Goal: Task Accomplishment & Management: Use online tool/utility

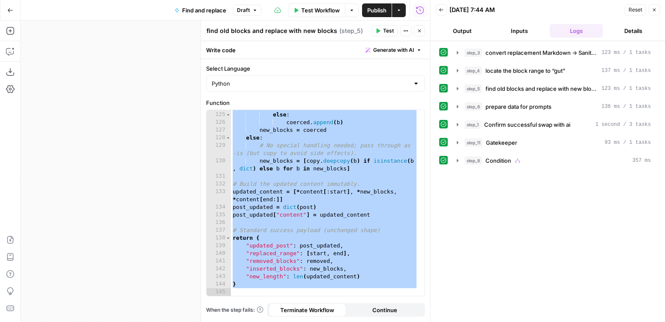
scroll to position [1210, 0]
click at [521, 221] on div "step_3 convert replacement Markdown → Sanity Portable Text blocks 123 ms / 1 ta…" at bounding box center [547, 181] width 217 height 272
click at [417, 33] on icon "button" at bounding box center [419, 30] width 5 height 5
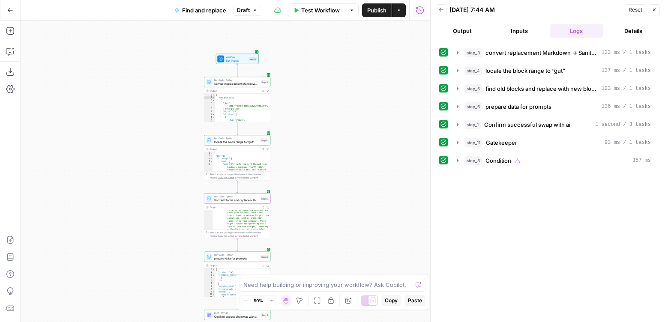
scroll to position [209, 0]
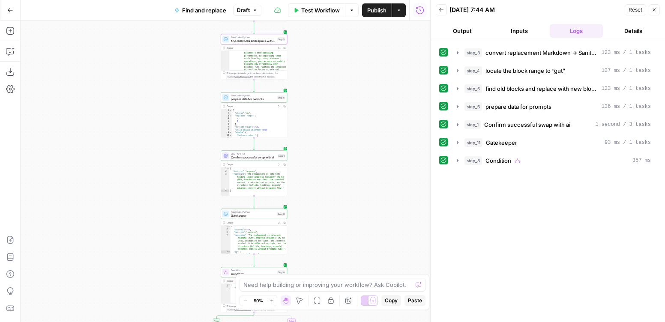
drag, startPoint x: 319, startPoint y: 227, endPoint x: 334, endPoint y: 47, distance: 180.9
click at [334, 48] on div "**********" at bounding box center [225, 172] width 409 height 302
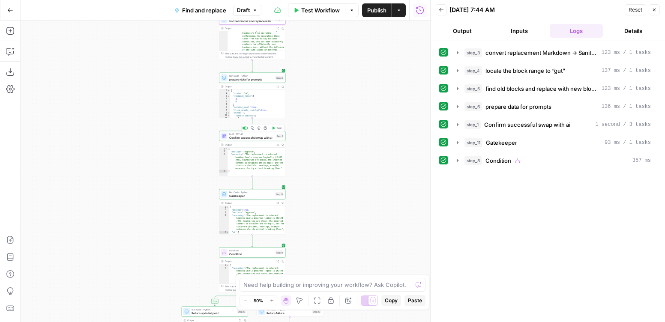
click at [240, 134] on span "LLM · GPT-4.1" at bounding box center [251, 133] width 45 height 3
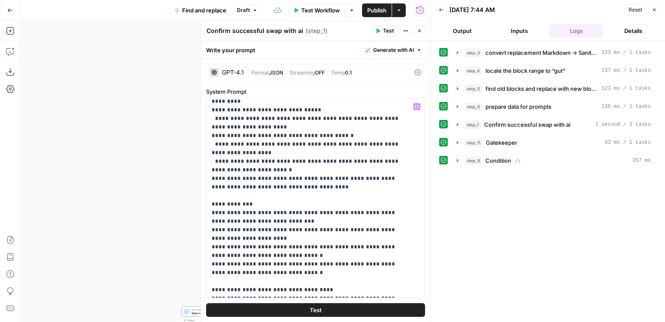
scroll to position [140, 0]
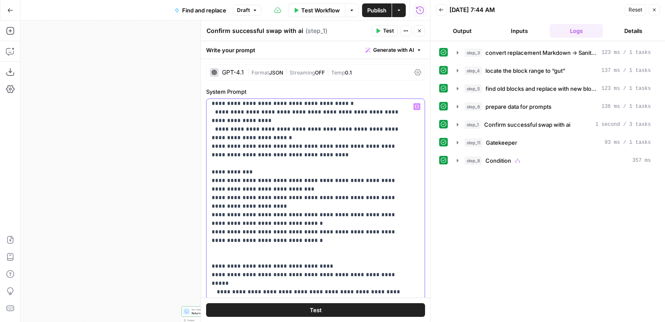
paste div
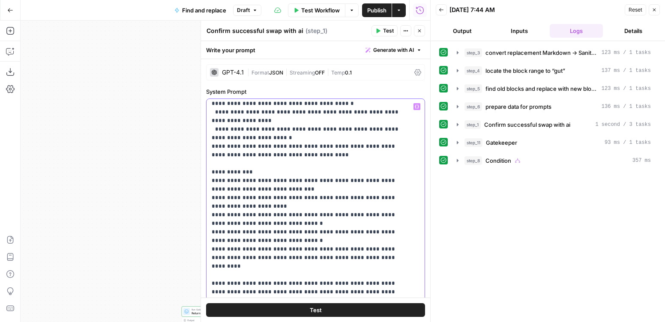
click at [211, 231] on div "**********" at bounding box center [312, 273] width 212 height 349
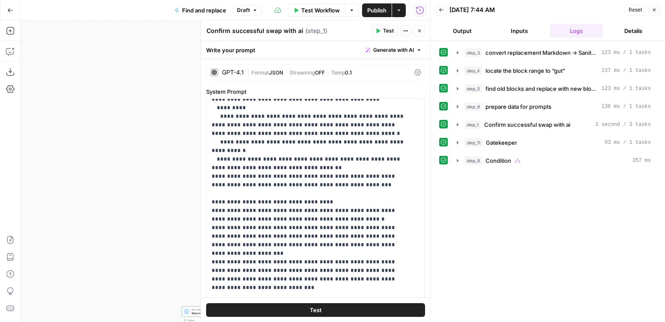
scroll to position [550, 0]
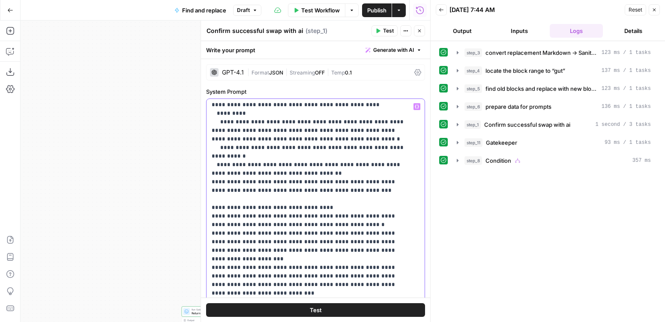
click at [401, 224] on p "**********" at bounding box center [309, 23] width 195 height 942
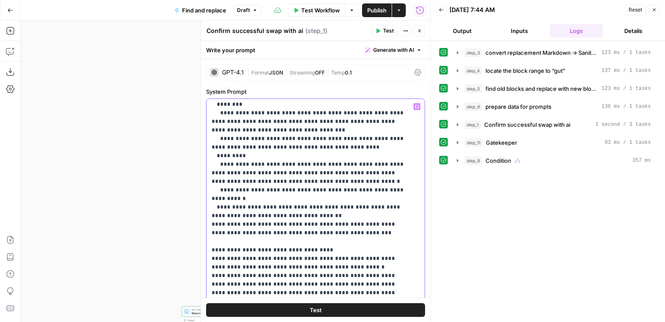
scroll to position [509, 0]
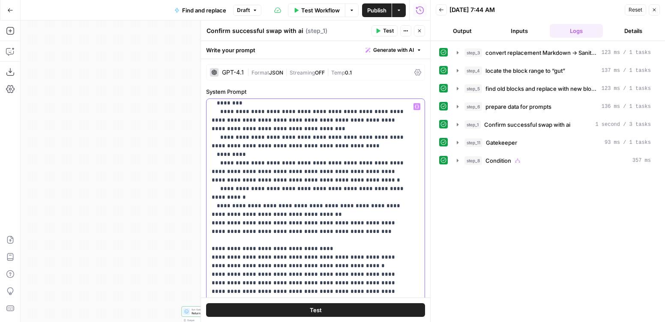
drag, startPoint x: 227, startPoint y: 182, endPoint x: 391, endPoint y: 269, distance: 185.5
click at [391, 269] on p "**********" at bounding box center [309, 65] width 195 height 942
copy p "**********"
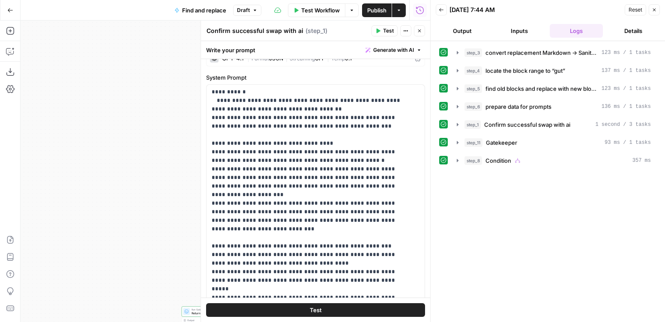
scroll to position [17, 0]
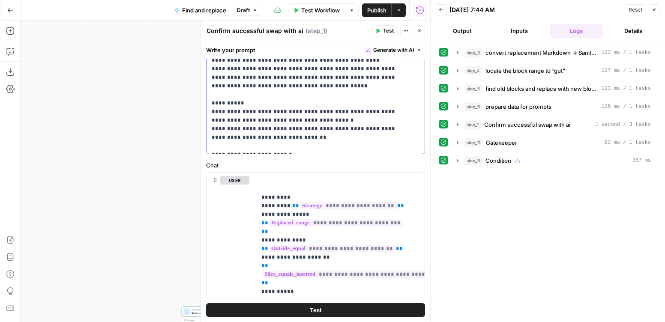
scroll to position [303, 0]
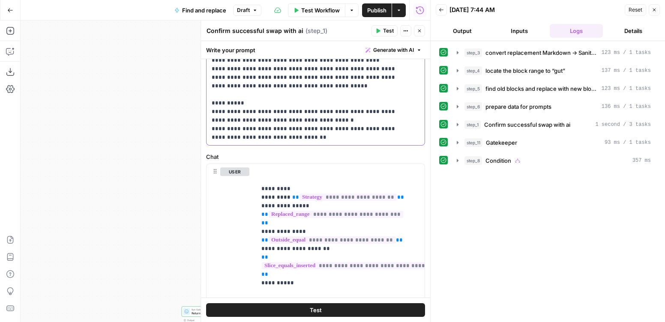
drag, startPoint x: 354, startPoint y: 128, endPoint x: 224, endPoint y: 139, distance: 131.1
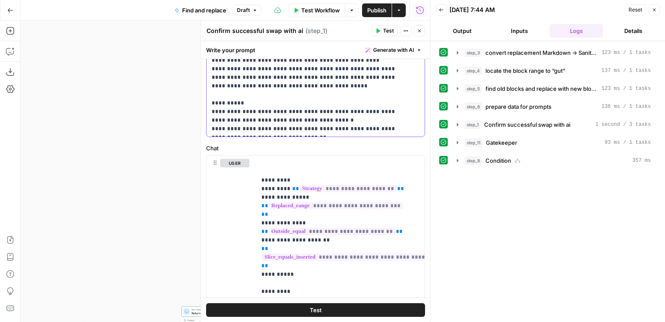
click at [424, 30] on button "Close" at bounding box center [419, 30] width 11 height 11
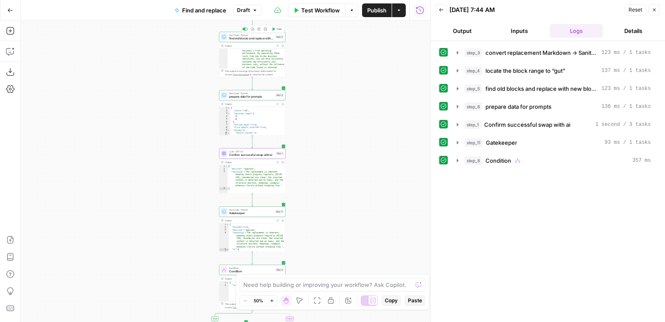
click at [245, 37] on span "find old blocks and replace with new blocks" at bounding box center [251, 38] width 45 height 4
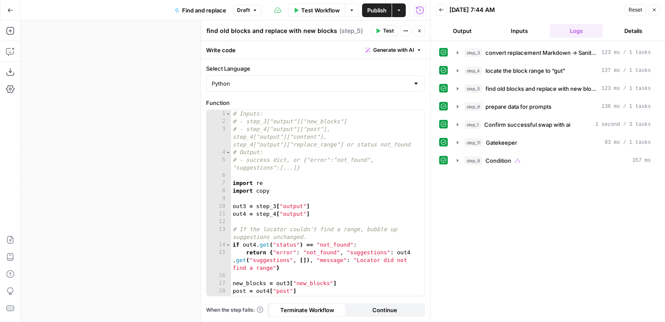
click at [347, 168] on div "# Inputs: # - step_3["output"]["new_blocks"] # - step_4["output"]["post"], step…" at bounding box center [324, 210] width 187 height 201
type textarea "*"
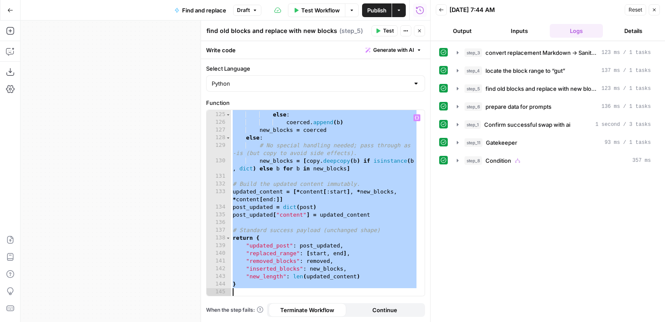
paste textarea
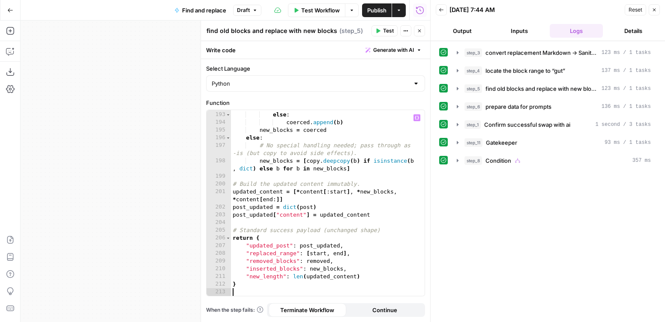
scroll to position [1849, 0]
drag, startPoint x: 176, startPoint y: 134, endPoint x: 236, endPoint y: 81, distance: 80.4
click at [176, 134] on div "**********" at bounding box center [225, 172] width 409 height 302
click at [418, 33] on button "Close" at bounding box center [419, 30] width 11 height 11
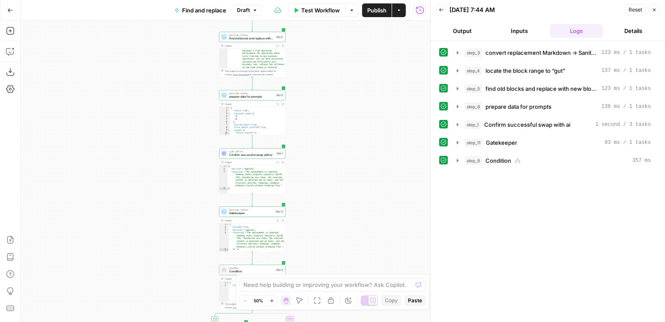
click at [311, 8] on span "Test Workflow" at bounding box center [320, 10] width 39 height 9
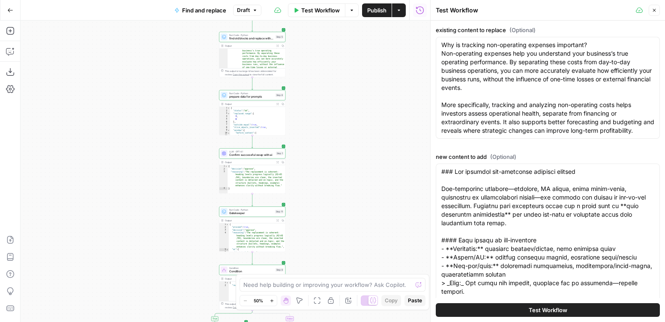
click at [551, 309] on span "Test Workflow" at bounding box center [548, 310] width 39 height 9
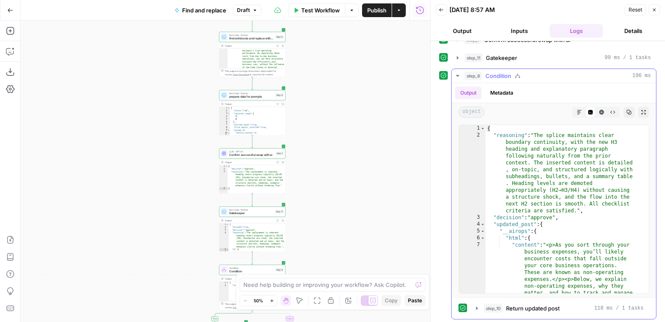
click at [454, 73] on icon "button" at bounding box center [457, 75] width 7 height 7
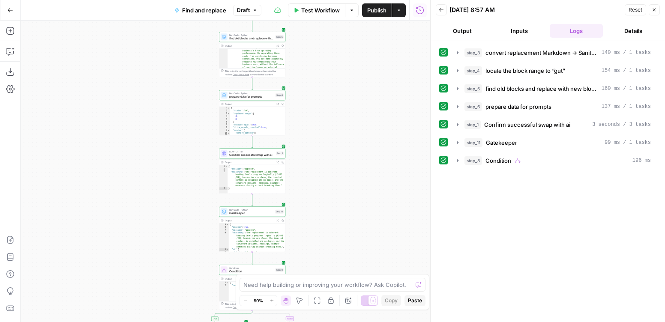
click at [371, 12] on span "Publish" at bounding box center [376, 10] width 19 height 9
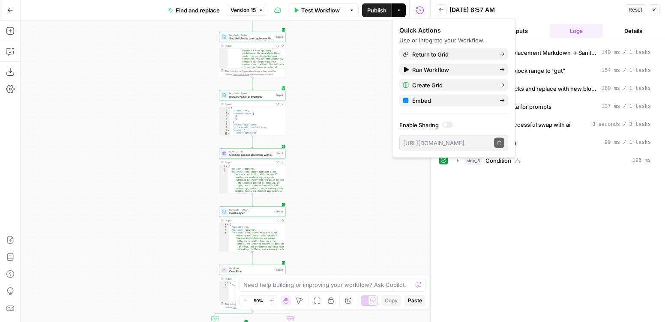
click at [245, 154] on span "Confirm successful swap with ai" at bounding box center [251, 155] width 45 height 4
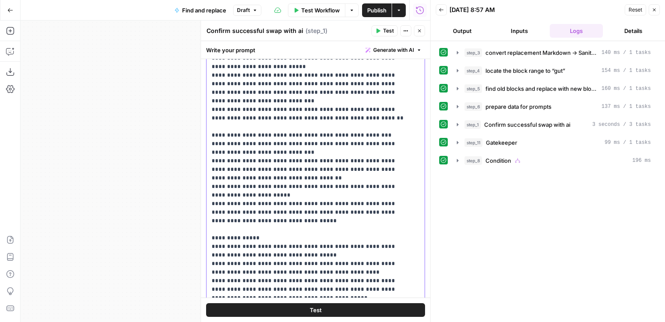
scroll to position [191, 0]
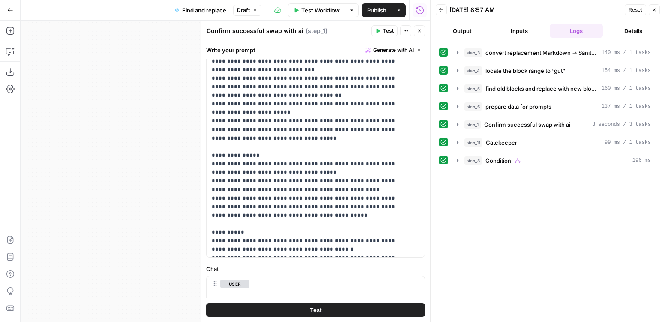
click at [267, 305] on button "Test" at bounding box center [315, 310] width 219 height 14
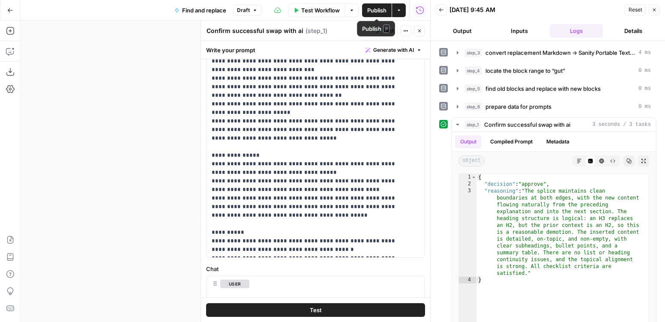
click at [385, 10] on span "Publish" at bounding box center [376, 10] width 19 height 9
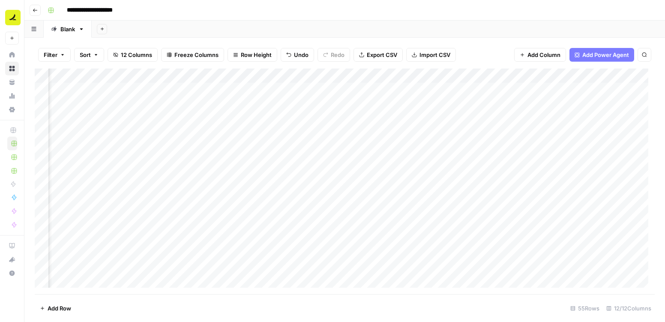
scroll to position [0, 395]
click at [603, 177] on div "Add Column" at bounding box center [345, 182] width 620 height 226
click at [335, 87] on div "Add Column" at bounding box center [345, 182] width 620 height 226
click at [522, 265] on div "Add Column" at bounding box center [345, 182] width 620 height 226
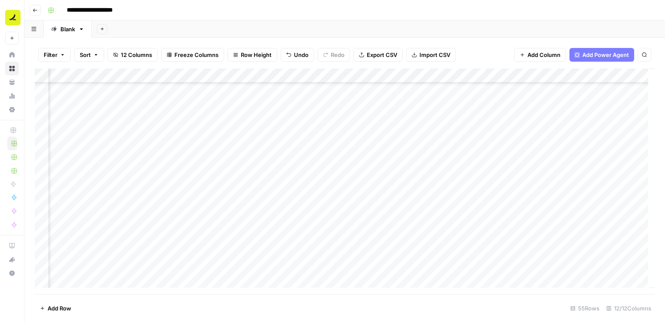
scroll to position [0, 395]
click at [451, 141] on div "Add Column" at bounding box center [345, 182] width 620 height 226
click at [270, 76] on div "Add Column" at bounding box center [345, 182] width 620 height 226
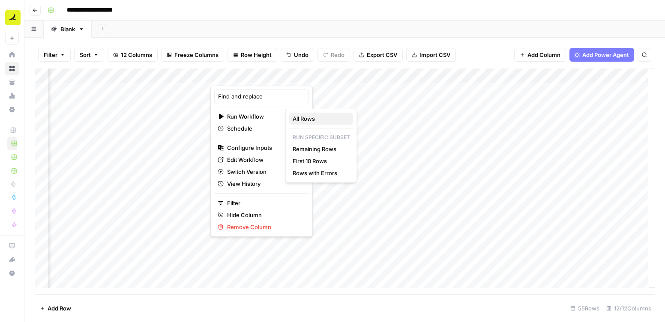
click at [317, 118] on span "All Rows" at bounding box center [320, 118] width 54 height 9
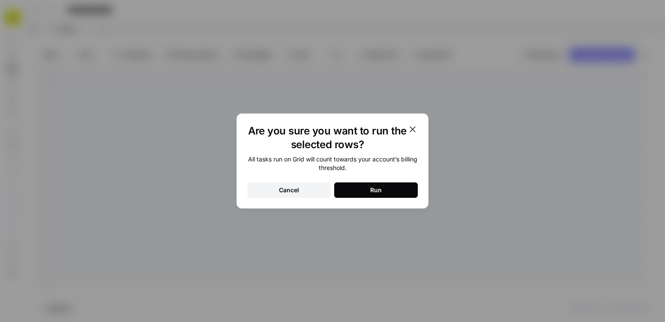
click at [357, 184] on button "Run" at bounding box center [376, 189] width 84 height 15
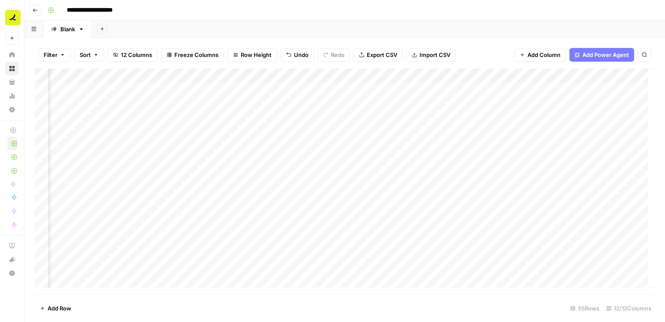
click at [322, 87] on div "Add Column" at bounding box center [345, 182] width 620 height 226
click at [537, 268] on div "Add Column" at bounding box center [345, 182] width 620 height 226
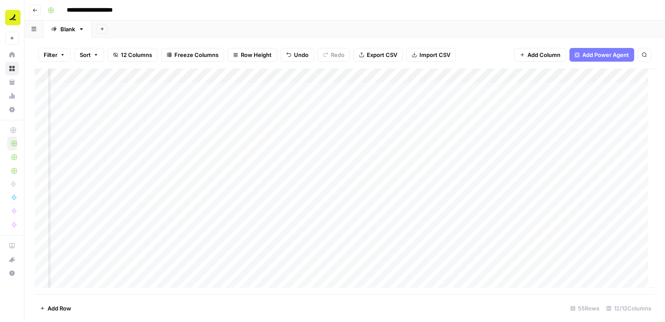
click at [589, 167] on div "Add Column" at bounding box center [345, 182] width 620 height 226
click at [377, 161] on div "Add Column" at bounding box center [345, 182] width 620 height 226
click at [280, 163] on div "Add Column" at bounding box center [345, 182] width 620 height 226
click at [280, 192] on div "Add Column" at bounding box center [345, 182] width 620 height 226
click at [281, 236] on div "Add Column" at bounding box center [345, 182] width 620 height 226
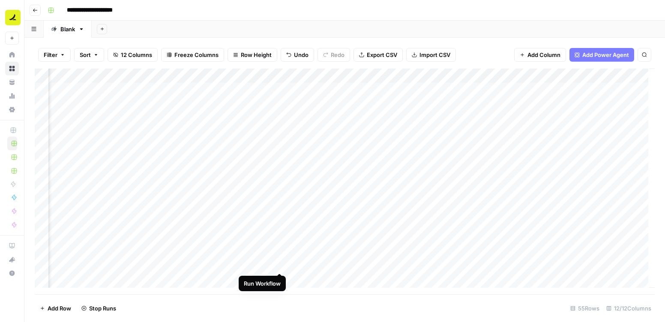
click at [280, 264] on div "Add Column" at bounding box center [345, 182] width 620 height 226
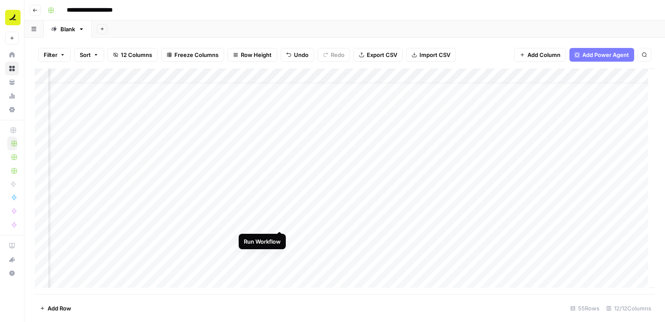
scroll to position [25, 395]
click at [278, 209] on div "Add Column" at bounding box center [345, 182] width 620 height 226
click at [280, 239] on div "Add Column" at bounding box center [345, 182] width 620 height 226
click at [278, 247] on div "Add Column" at bounding box center [345, 182] width 620 height 226
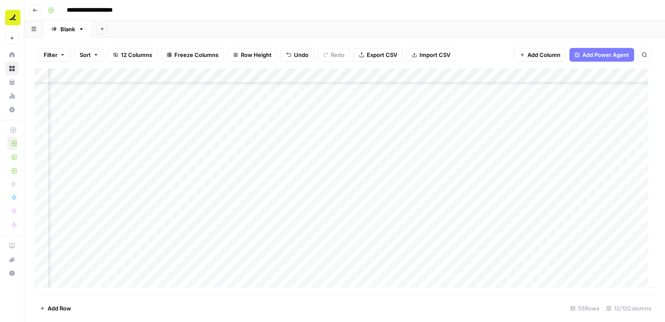
scroll to position [158, 395]
click at [280, 193] on div "Add Column" at bounding box center [345, 182] width 620 height 226
click at [279, 209] on div "Add Column" at bounding box center [345, 182] width 620 height 226
click at [278, 230] on div "Add Column" at bounding box center [345, 182] width 620 height 226
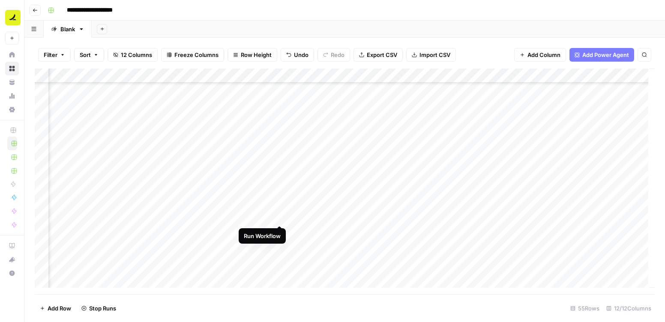
click at [278, 215] on div "Add Column" at bounding box center [345, 182] width 620 height 226
click at [261, 207] on div "Add Column" at bounding box center [345, 182] width 620 height 226
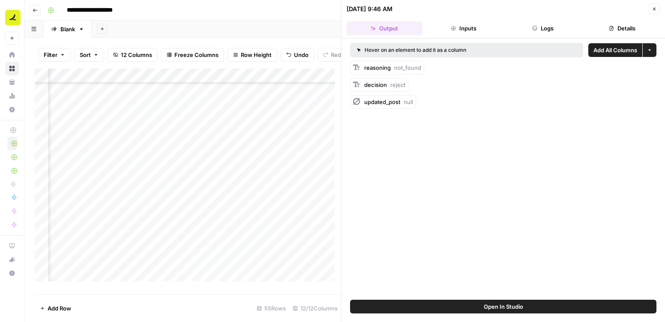
click at [552, 28] on button "Logs" at bounding box center [543, 28] width 76 height 14
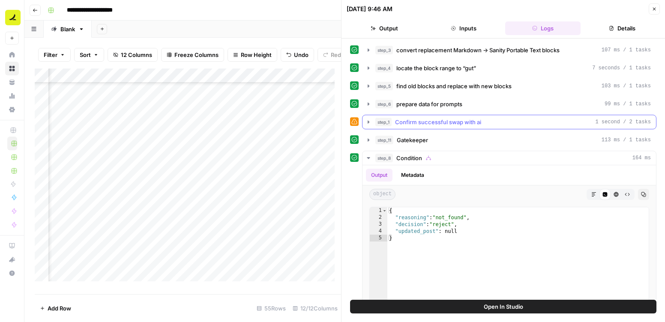
click at [370, 121] on icon "button" at bounding box center [368, 122] width 7 height 7
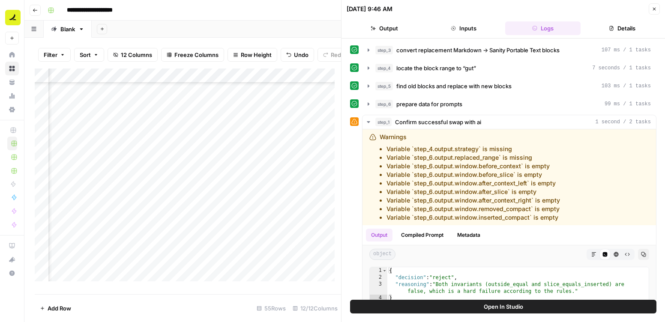
scroll to position [161, 575]
click at [87, 185] on div "Add Column" at bounding box center [188, 178] width 306 height 219
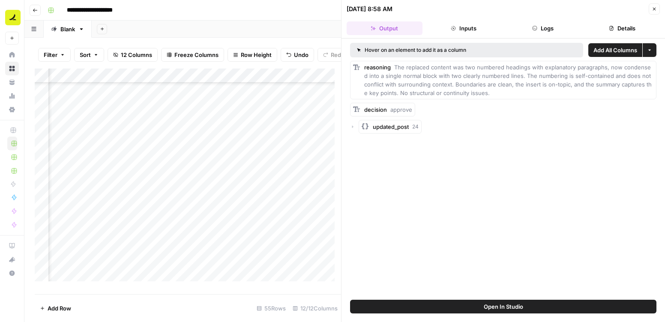
click at [470, 26] on button "Inputs" at bounding box center [464, 28] width 76 height 14
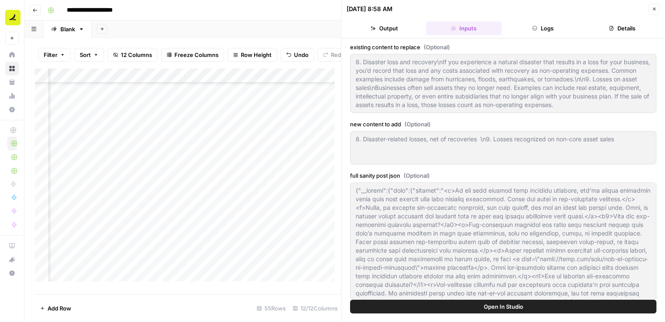
scroll to position [161, 525]
click at [137, 198] on div "Add Column" at bounding box center [188, 178] width 306 height 219
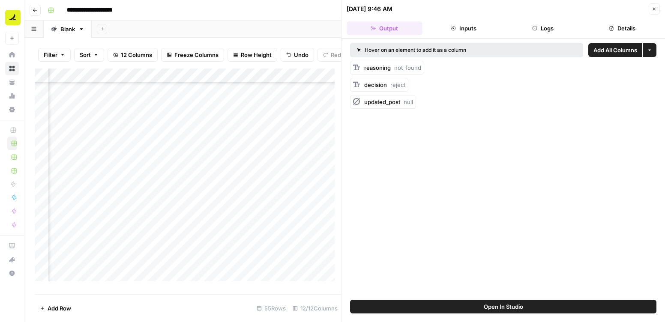
click at [484, 15] on header "08/14/25 at 9:46 AM Close Output Inputs Logs Details" at bounding box center [502, 19] width 323 height 39
click at [476, 26] on button "Inputs" at bounding box center [464, 28] width 76 height 14
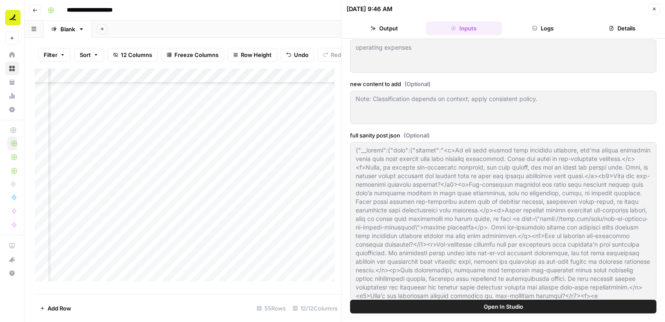
scroll to position [44, 0]
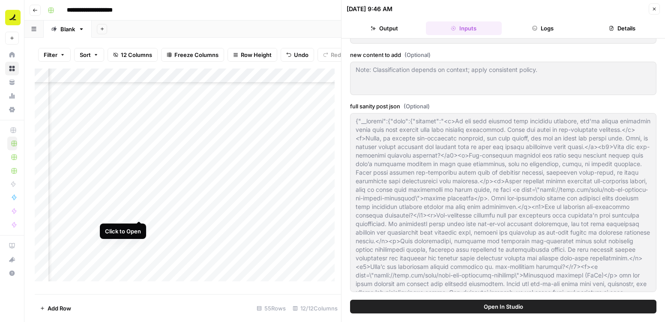
click at [137, 212] on div "Add Column" at bounding box center [188, 178] width 306 height 219
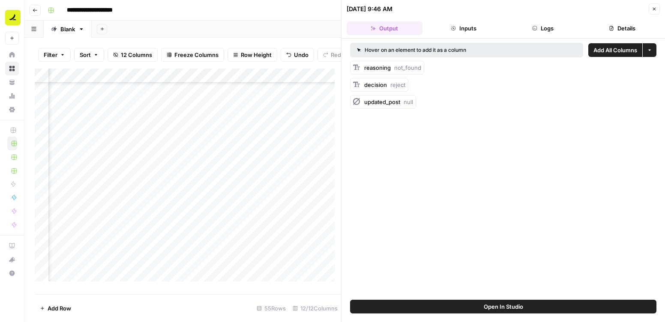
click at [461, 32] on button "Inputs" at bounding box center [464, 28] width 76 height 14
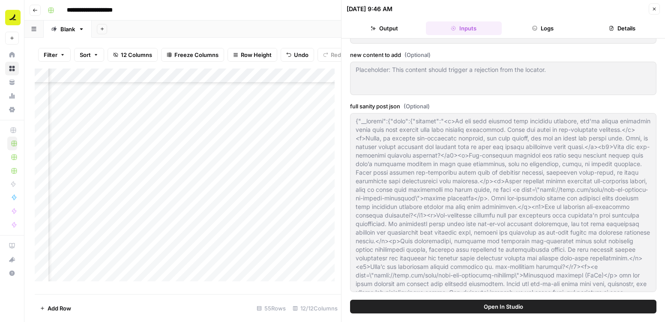
click at [657, 10] on button "Close" at bounding box center [653, 8] width 11 height 11
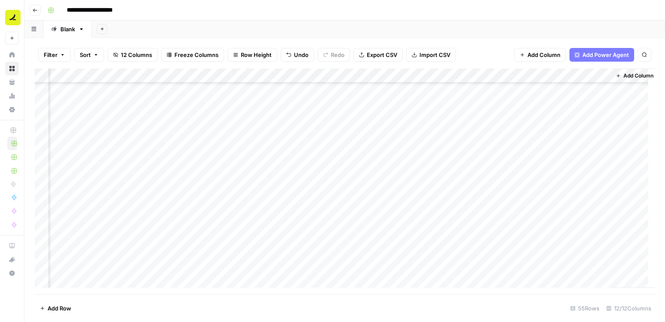
scroll to position [221, 433]
click at [231, 173] on div "Add Column" at bounding box center [345, 182] width 620 height 226
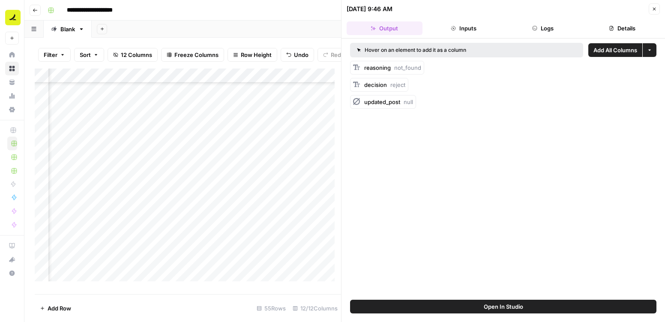
click at [448, 26] on button "Inputs" at bounding box center [464, 28] width 76 height 14
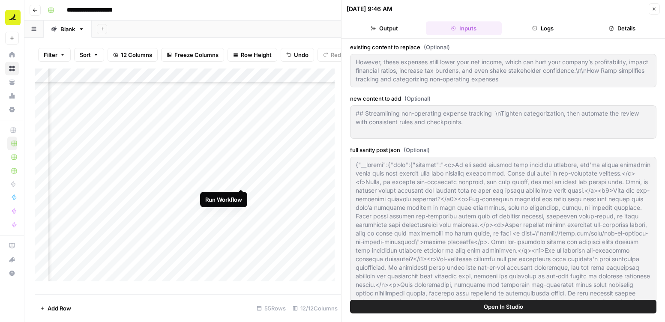
click at [239, 180] on div "Add Column" at bounding box center [188, 178] width 306 height 219
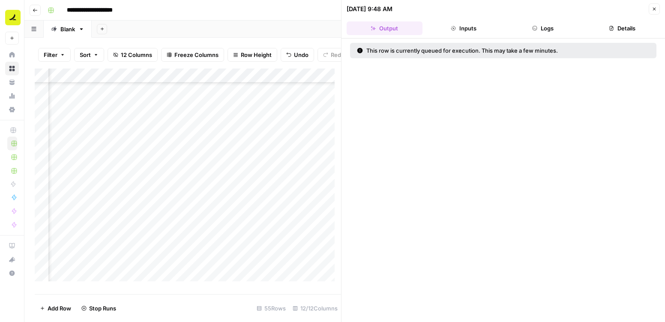
click at [654, 9] on icon "button" at bounding box center [654, 9] width 3 height 3
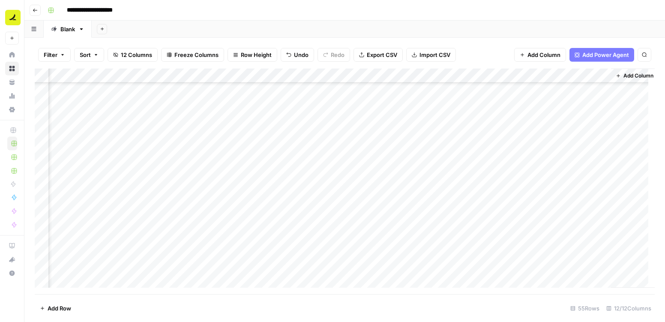
click at [445, 75] on div "Add Column" at bounding box center [345, 182] width 620 height 226
click at [491, 57] on div "Filter Sort 12 Columns Freeze Columns Row Height Undo Redo Export CSV Import CS…" at bounding box center [345, 54] width 620 height 27
click at [99, 52] on button "Sort" at bounding box center [89, 55] width 30 height 14
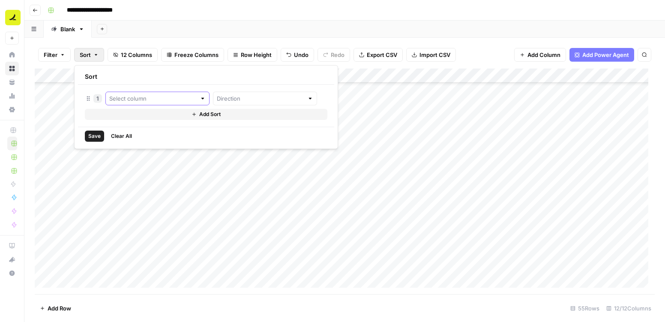
click at [128, 99] on input "text" at bounding box center [152, 98] width 87 height 9
click at [182, 77] on div "Sort" at bounding box center [206, 77] width 256 height 16
click at [217, 99] on input "text" at bounding box center [260, 98] width 87 height 9
click at [197, 81] on div "Sort" at bounding box center [206, 77] width 256 height 16
click at [97, 99] on div "1" at bounding box center [97, 98] width 9 height 9
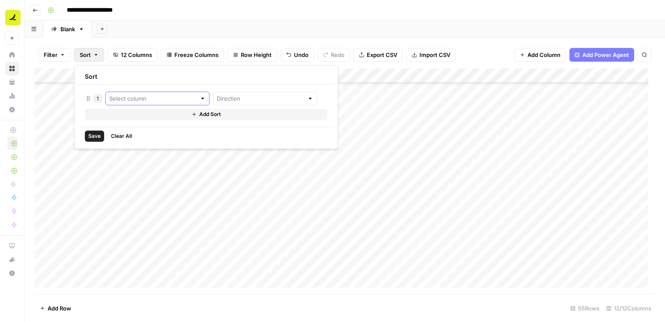
click at [148, 97] on input "text" at bounding box center [152, 98] width 87 height 9
click at [161, 79] on div "Sort" at bounding box center [206, 77] width 256 height 16
click at [198, 39] on div "Filter Sort 12 Columns Freeze Columns Row Height Undo Redo Export CSV Import CS…" at bounding box center [344, 180] width 640 height 284
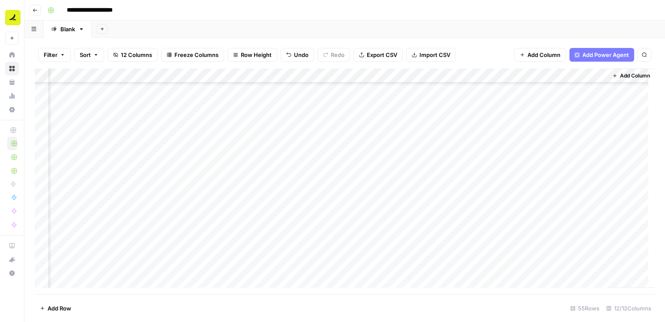
scroll to position [610, 444]
click at [578, 207] on div "Add Column" at bounding box center [345, 182] width 620 height 226
click at [229, 178] on div "Add Column" at bounding box center [345, 182] width 620 height 226
click at [230, 194] on div "Add Column" at bounding box center [345, 182] width 620 height 226
click at [231, 209] on div "Add Column" at bounding box center [345, 182] width 620 height 226
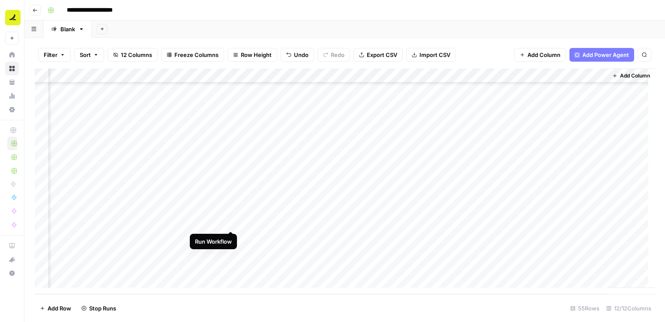
click at [232, 224] on div "Add Column" at bounding box center [345, 182] width 620 height 226
click at [230, 237] on div "Add Column" at bounding box center [345, 182] width 620 height 226
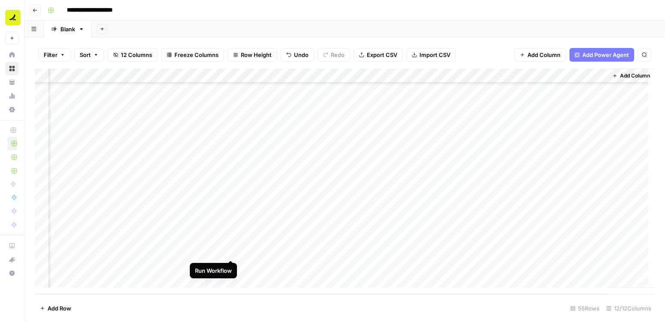
click at [230, 251] on div "Add Column" at bounding box center [345, 182] width 620 height 226
click at [491, 206] on div "Add Column" at bounding box center [345, 182] width 620 height 226
click at [460, 178] on div "Add Column" at bounding box center [345, 182] width 620 height 226
click at [486, 173] on div "Add Column" at bounding box center [345, 182] width 620 height 226
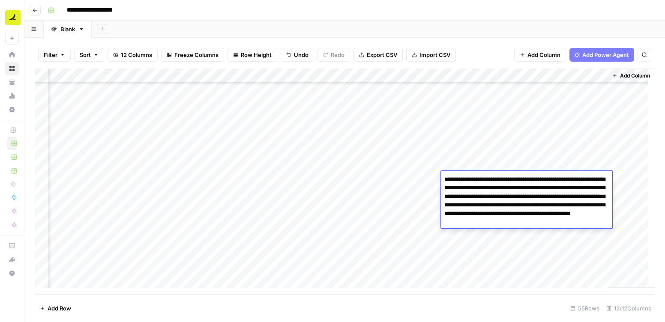
click at [486, 173] on textarea "**********" at bounding box center [526, 200] width 171 height 55
click at [490, 176] on textarea "**********" at bounding box center [526, 200] width 171 height 55
drag, startPoint x: 445, startPoint y: 179, endPoint x: 449, endPoint y: 176, distance: 4.9
click at [446, 179] on textarea "**********" at bounding box center [526, 200] width 171 height 55
click at [462, 163] on div "Add Column" at bounding box center [345, 182] width 620 height 226
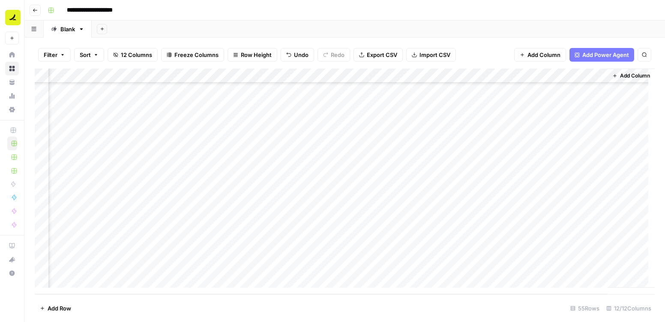
click at [464, 191] on div "Add Column" at bounding box center [345, 182] width 620 height 226
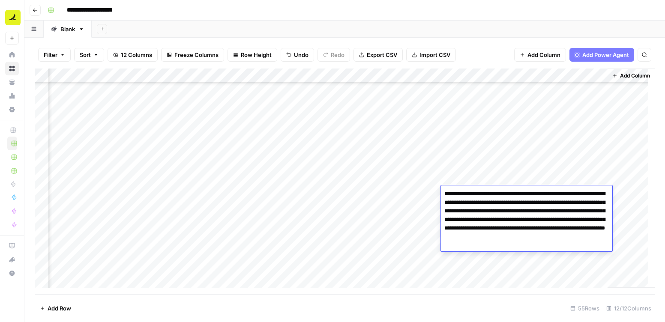
drag, startPoint x: 442, startPoint y: 193, endPoint x: 514, endPoint y: 245, distance: 89.9
click at [514, 245] on textarea "**********" at bounding box center [526, 219] width 171 height 63
click at [489, 247] on textarea "**********" at bounding box center [526, 219] width 171 height 63
click at [473, 266] on div "Add Column" at bounding box center [345, 182] width 620 height 226
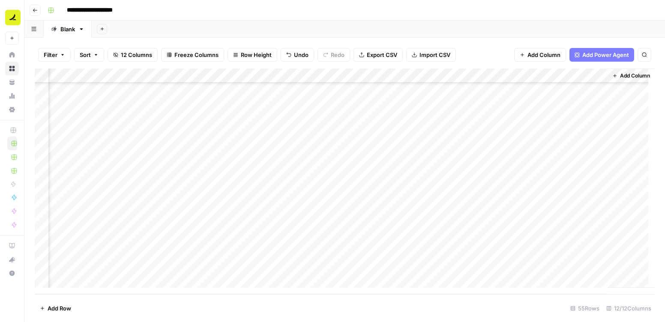
click at [470, 206] on div "Add Column" at bounding box center [345, 182] width 620 height 226
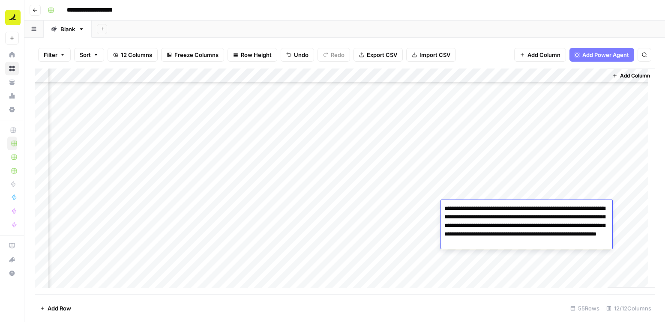
click at [489, 260] on div "Add Column" at bounding box center [345, 182] width 620 height 226
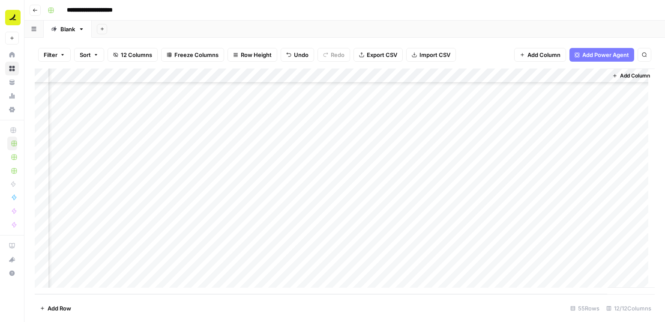
click at [475, 222] on div "Add Column" at bounding box center [345, 182] width 620 height 226
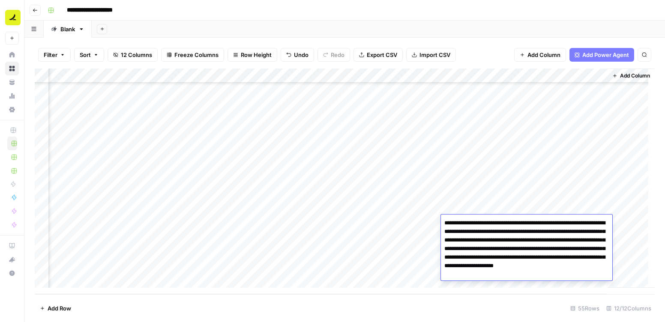
click at [619, 181] on div "Add Column" at bounding box center [630, 178] width 47 height 219
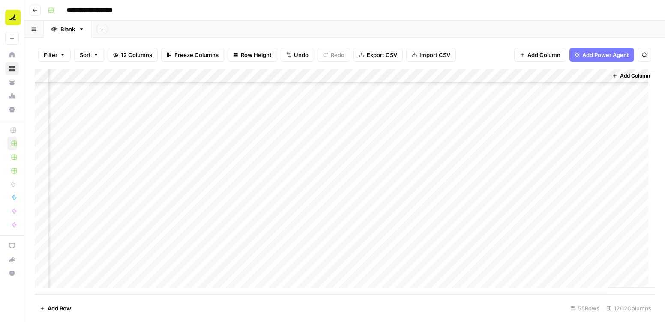
click at [497, 236] on div "Add Column" at bounding box center [345, 182] width 620 height 226
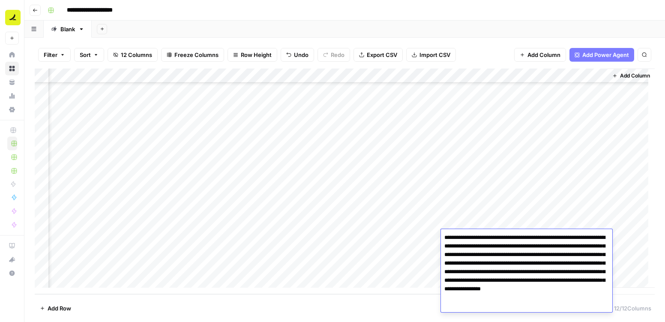
click at [556, 185] on div "Add Column" at bounding box center [345, 182] width 620 height 226
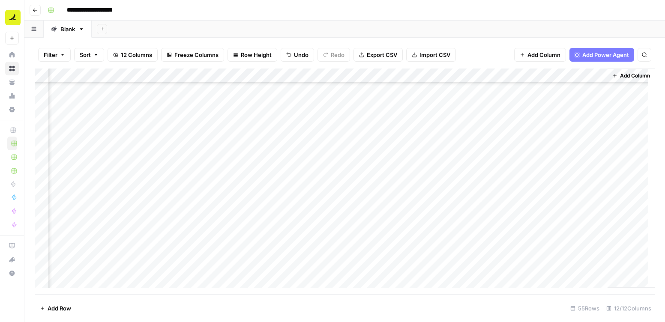
click at [328, 265] on div "Add Column" at bounding box center [345, 182] width 620 height 226
click at [482, 89] on div "Add Column" at bounding box center [345, 182] width 620 height 226
click at [290, 200] on div "Add Column" at bounding box center [345, 182] width 620 height 226
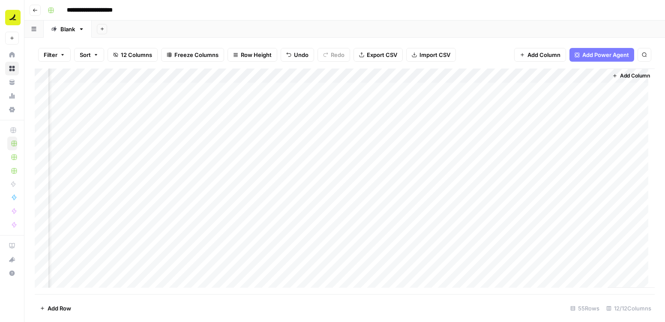
click at [272, 84] on div "Add Column" at bounding box center [345, 182] width 620 height 226
click at [280, 262] on div "Add Column" at bounding box center [345, 182] width 620 height 226
click at [246, 106] on div "Add Column" at bounding box center [345, 182] width 620 height 226
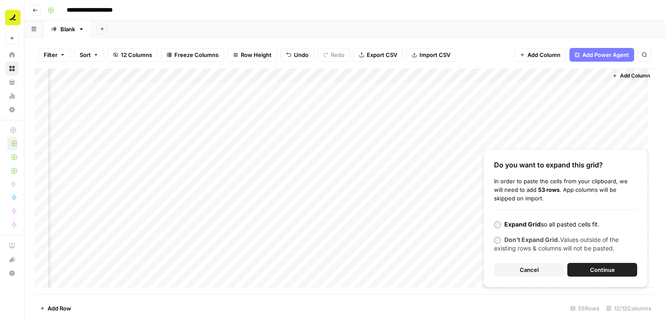
drag, startPoint x: 537, startPoint y: 267, endPoint x: 532, endPoint y: 264, distance: 5.6
click at [537, 267] on span "Cancel" at bounding box center [529, 270] width 19 height 9
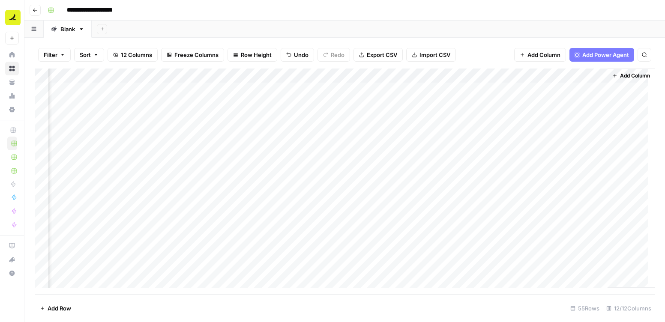
scroll to position [610, 444]
click at [313, 268] on div "Add Column" at bounding box center [345, 182] width 620 height 226
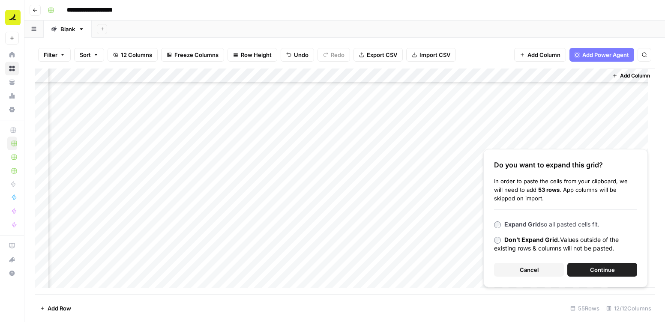
click at [603, 269] on span "Continue" at bounding box center [602, 270] width 25 height 9
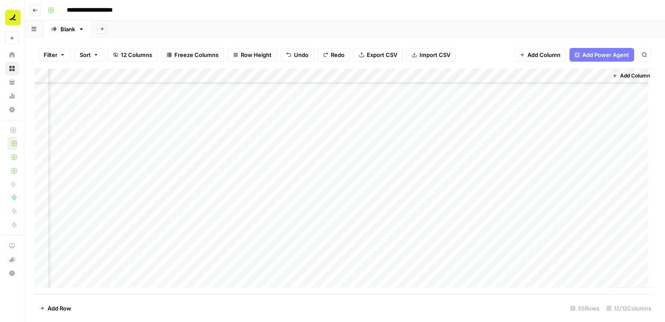
click at [320, 267] on div "Add Column" at bounding box center [345, 182] width 620 height 226
drag, startPoint x: 309, startPoint y: 159, endPoint x: 276, endPoint y: 106, distance: 62.4
click at [276, 106] on div "Add Column" at bounding box center [345, 182] width 620 height 226
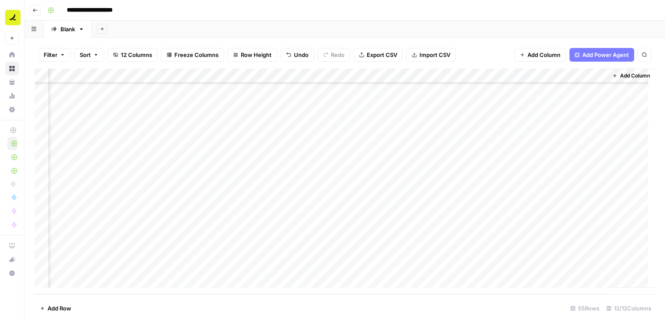
click at [332, 256] on div "Add Column" at bounding box center [345, 182] width 620 height 226
click at [337, 233] on div "Add Column" at bounding box center [345, 182] width 620 height 226
click at [484, 271] on div "Add Column" at bounding box center [345, 182] width 620 height 226
click at [274, 101] on div "Add Column" at bounding box center [345, 182] width 620 height 226
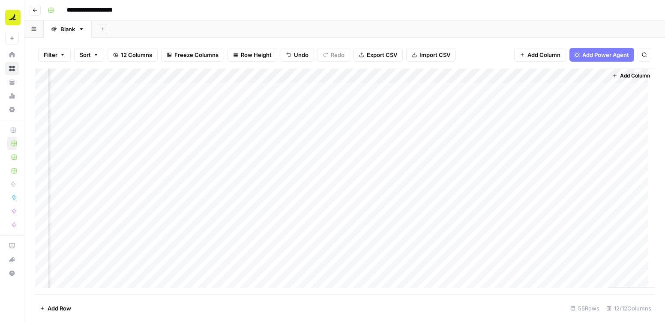
click at [376, 149] on div "Add Column" at bounding box center [345, 182] width 620 height 226
drag, startPoint x: 175, startPoint y: 72, endPoint x: 605, endPoint y: 73, distance: 429.6
click at [605, 73] on div "Add Column" at bounding box center [345, 182] width 620 height 226
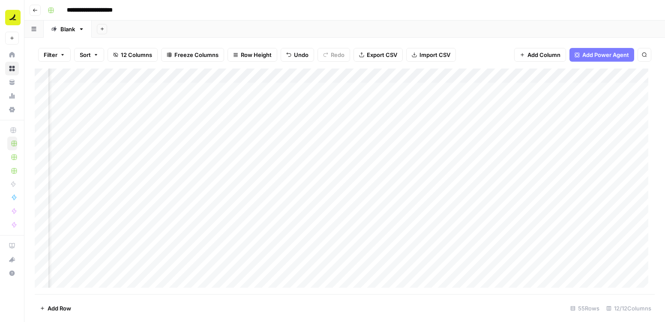
drag, startPoint x: 175, startPoint y: 72, endPoint x: 365, endPoint y: 71, distance: 190.2
click at [365, 71] on div "Add Column" at bounding box center [345, 182] width 620 height 226
click at [184, 86] on div "Add Column" at bounding box center [345, 182] width 620 height 226
click at [558, 266] on div "Add Column" at bounding box center [345, 182] width 620 height 226
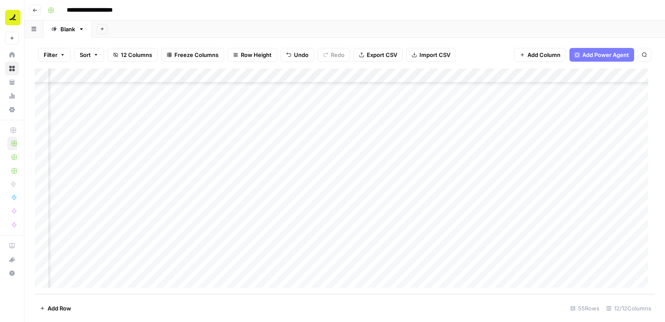
click at [155, 280] on div "Add Column" at bounding box center [345, 182] width 620 height 226
click at [174, 265] on textarea at bounding box center [217, 267] width 137 height 12
type textarea "**********"
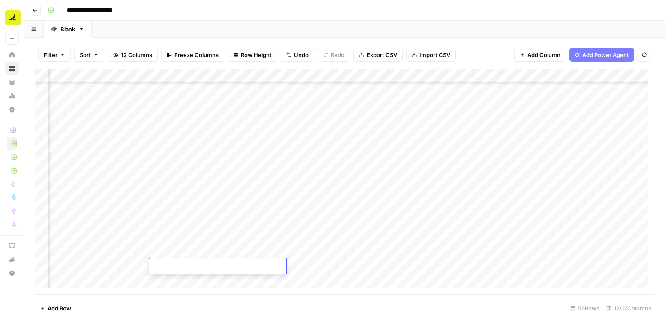
click at [233, 241] on div "Add Column" at bounding box center [345, 182] width 620 height 226
click at [196, 259] on div "Add Column" at bounding box center [345, 182] width 620 height 226
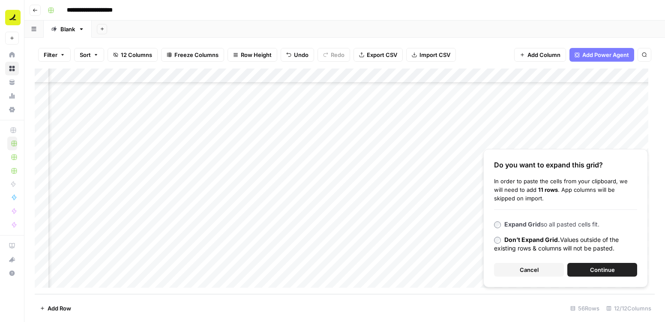
click at [541, 224] on span "Expand Grid so all pasted cells fit." at bounding box center [551, 224] width 95 height 7
click at [596, 271] on span "Continue" at bounding box center [602, 270] width 25 height 9
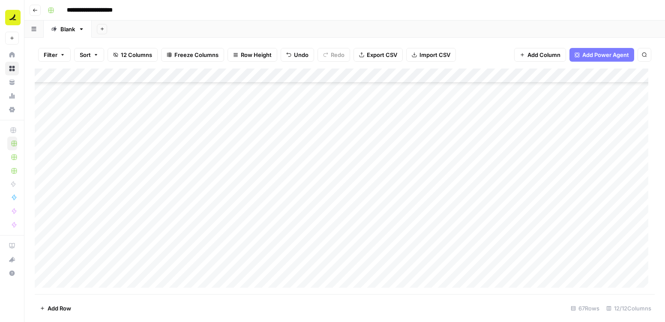
scroll to position [731, 0]
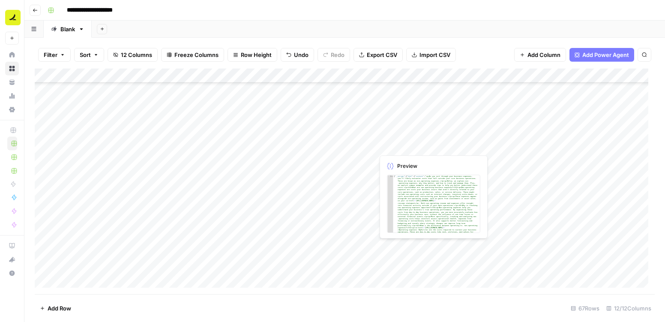
click at [399, 146] on div "Add Column" at bounding box center [345, 182] width 620 height 226
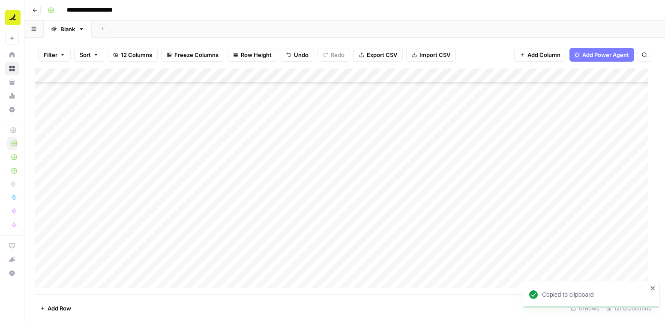
scroll to position [771, 0]
click at [261, 102] on div "Add Column" at bounding box center [345, 182] width 620 height 226
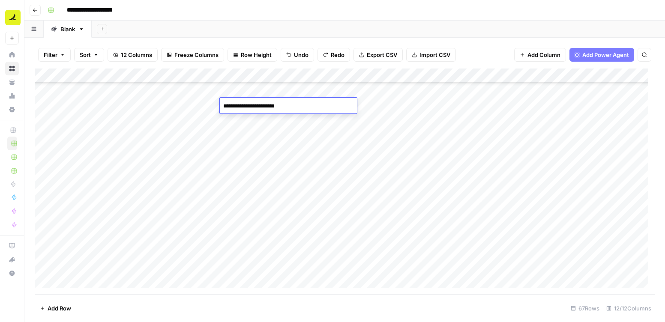
click at [260, 128] on div "Add Column" at bounding box center [345, 182] width 620 height 226
click at [114, 94] on div "Add Column" at bounding box center [345, 182] width 620 height 226
drag, startPoint x: 143, startPoint y: 98, endPoint x: 117, endPoint y: 261, distance: 165.1
click at [117, 261] on div "Add Column" at bounding box center [345, 182] width 620 height 226
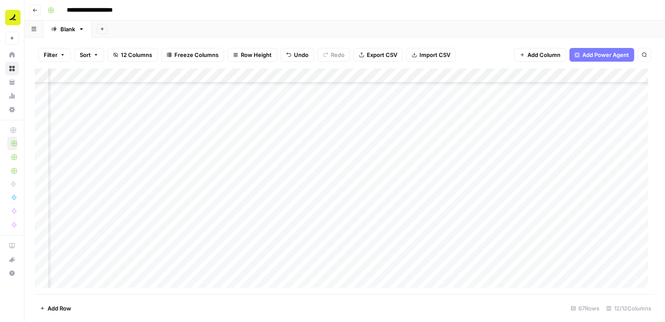
scroll to position [769, 224]
click at [299, 122] on div "Add Column" at bounding box center [345, 182] width 620 height 226
click at [281, 136] on div "Add Column" at bounding box center [345, 182] width 620 height 226
click at [270, 151] on div "Add Column" at bounding box center [345, 182] width 620 height 226
click at [264, 166] on div "Add Column" at bounding box center [345, 182] width 620 height 226
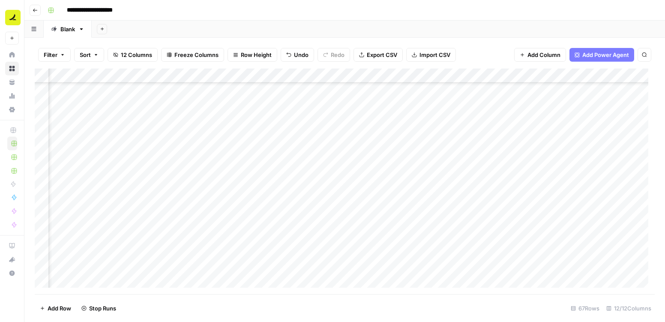
click at [262, 179] on div "Add Column" at bounding box center [345, 182] width 620 height 226
click at [262, 192] on div "Add Column" at bounding box center [345, 182] width 620 height 226
click at [265, 210] on div "Add Column" at bounding box center [345, 182] width 620 height 226
click at [265, 221] on div "Add Column" at bounding box center [345, 182] width 620 height 226
click at [265, 240] on div "Add Column" at bounding box center [345, 182] width 620 height 226
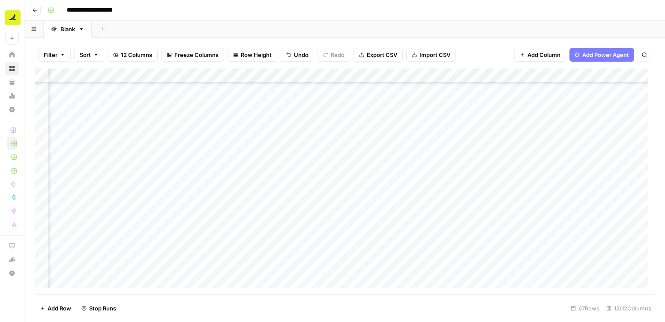
click at [267, 254] on div "Add Column" at bounding box center [345, 182] width 620 height 226
click at [266, 268] on div "Add Column" at bounding box center [345, 182] width 620 height 226
click at [265, 282] on div "Add Column" at bounding box center [345, 182] width 620 height 226
click at [314, 155] on div "Add Column" at bounding box center [345, 182] width 620 height 226
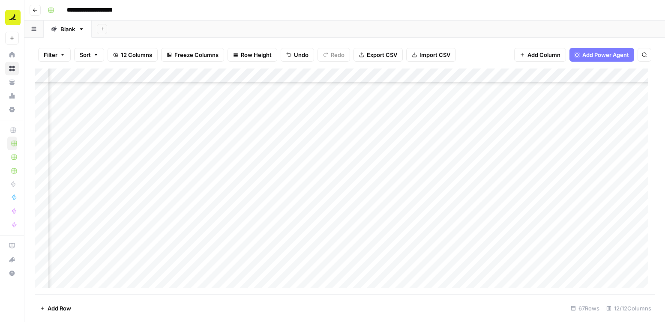
scroll to position [785, 224]
click at [615, 266] on div "Add Column" at bounding box center [345, 182] width 620 height 226
click at [495, 265] on div "Add Column" at bounding box center [345, 182] width 620 height 226
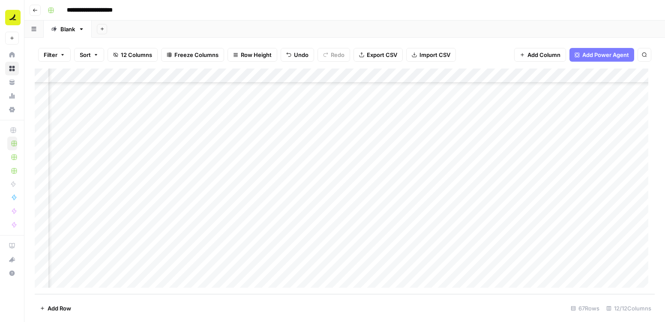
click at [320, 153] on div "Add Column" at bounding box center [345, 182] width 620 height 226
click at [266, 103] on div "Add Column" at bounding box center [345, 182] width 620 height 226
click at [314, 265] on div "Add Column" at bounding box center [345, 182] width 620 height 226
click at [285, 108] on div "Add Column" at bounding box center [345, 182] width 620 height 226
click at [419, 149] on div "Add Column" at bounding box center [345, 182] width 620 height 226
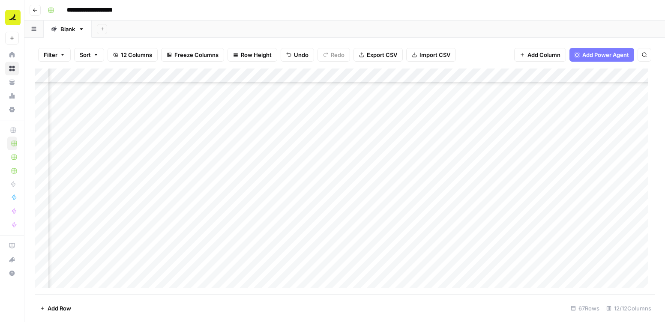
click at [303, 106] on div "Add Column" at bounding box center [345, 182] width 620 height 226
click at [321, 265] on div "Add Column" at bounding box center [345, 182] width 620 height 226
click at [409, 193] on div "Add Column" at bounding box center [345, 182] width 620 height 226
click at [311, 262] on div "Add Column" at bounding box center [345, 182] width 620 height 226
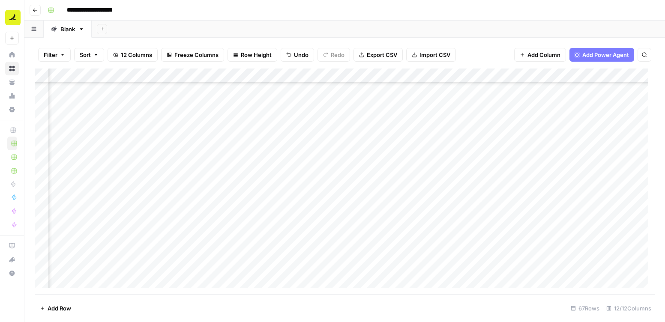
scroll to position [785, 77]
click at [432, 266] on div "Add Column" at bounding box center [345, 182] width 620 height 226
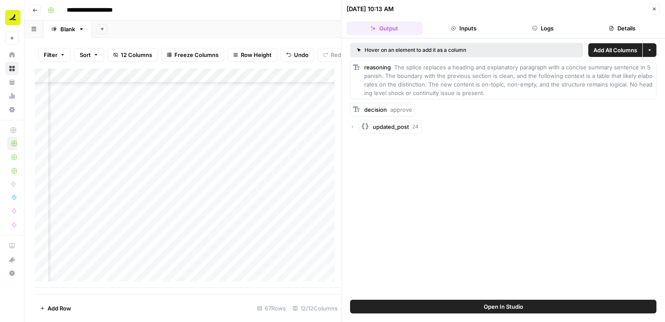
click at [477, 29] on button "Inputs" at bounding box center [464, 28] width 76 height 14
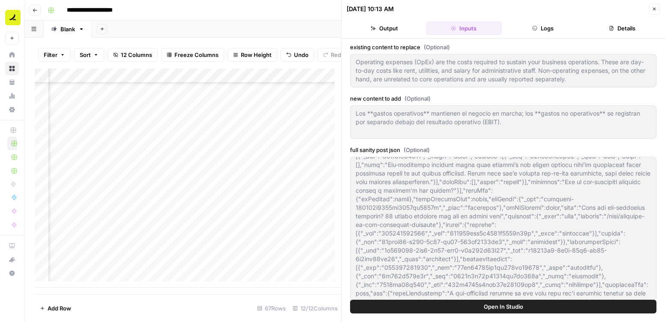
scroll to position [44, 0]
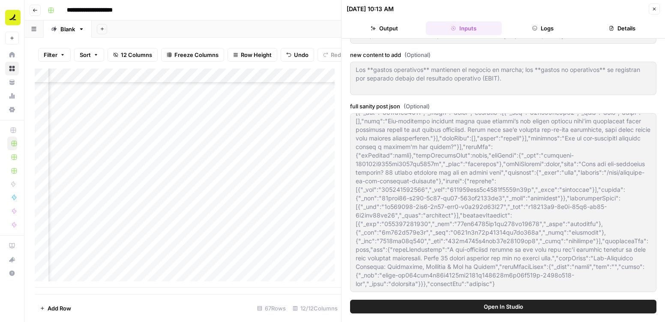
click at [613, 30] on button "Details" at bounding box center [622, 28] width 76 height 14
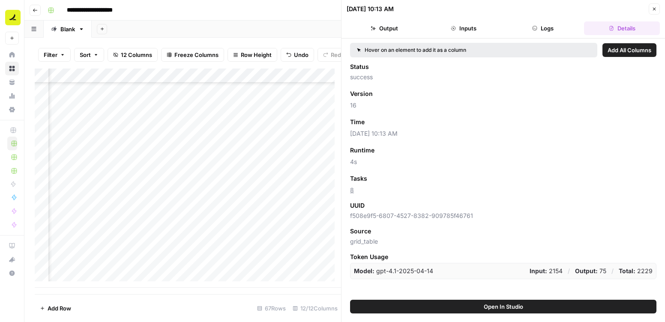
click at [653, 10] on icon "button" at bounding box center [653, 8] width 5 height 5
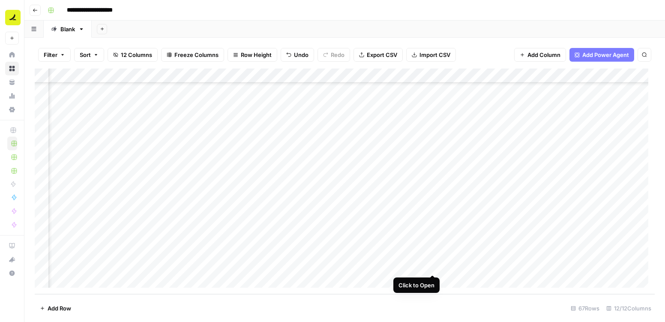
click at [431, 265] on div "Add Column" at bounding box center [345, 182] width 620 height 226
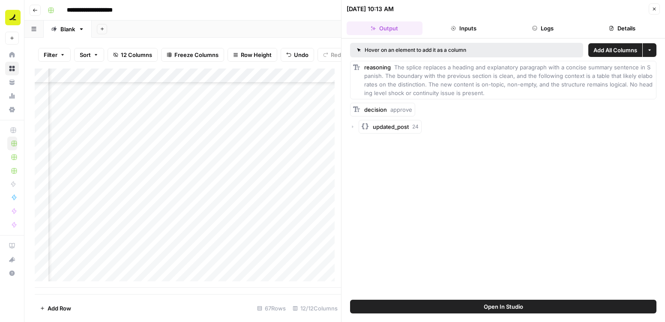
click at [460, 30] on button "Inputs" at bounding box center [464, 28] width 76 height 14
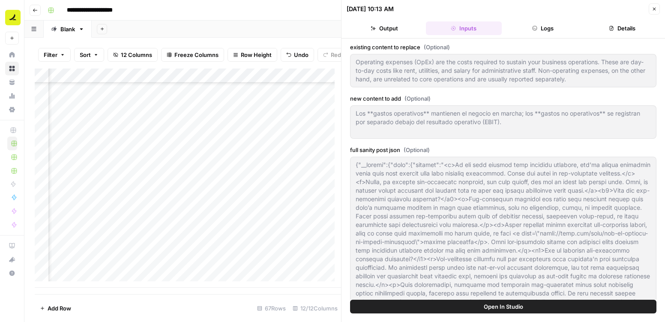
click at [409, 27] on button "Output" at bounding box center [385, 28] width 76 height 14
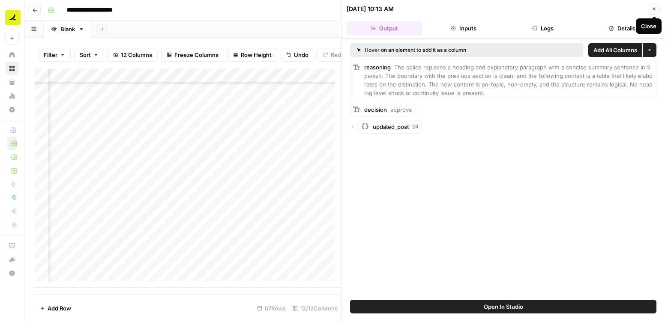
click at [471, 28] on button "Inputs" at bounding box center [464, 28] width 76 height 14
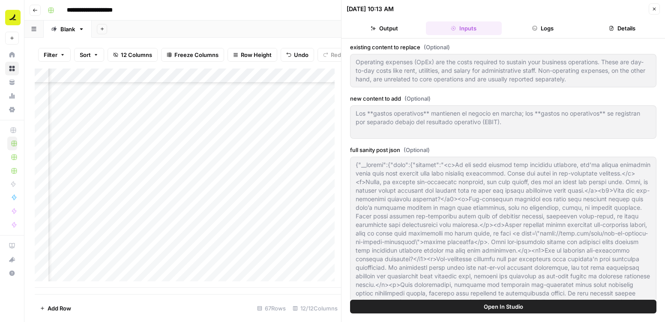
click at [558, 24] on button "Logs" at bounding box center [543, 28] width 76 height 14
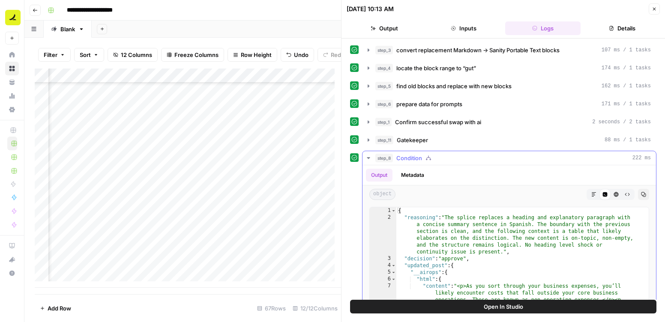
click at [368, 157] on icon "button" at bounding box center [368, 158] width 7 height 7
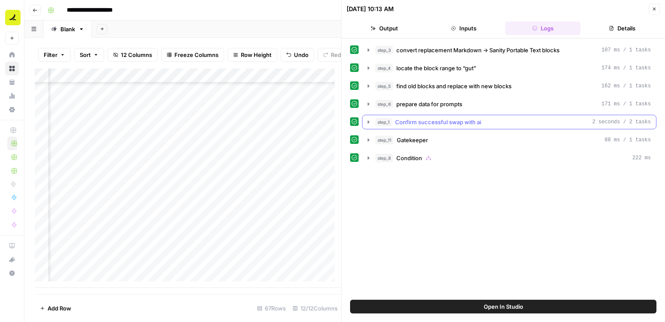
click at [371, 123] on icon "button" at bounding box center [368, 122] width 7 height 7
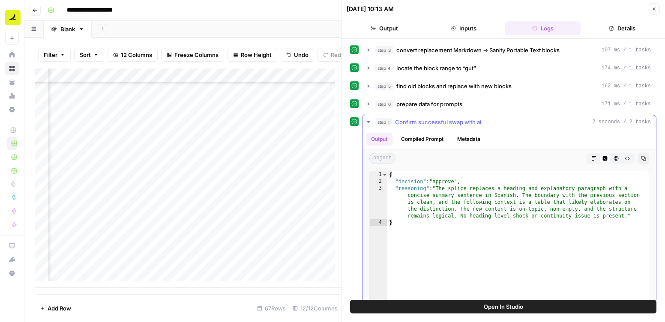
scroll to position [2, 0]
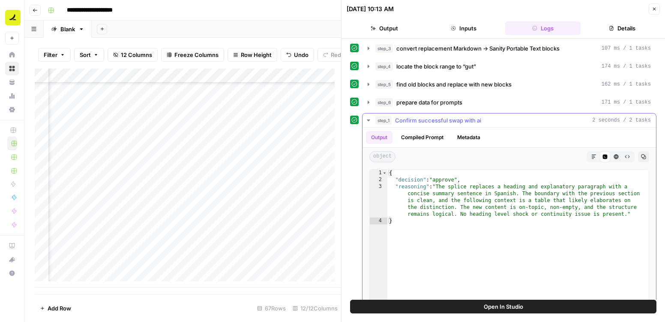
click at [430, 137] on button "Compiled Prompt" at bounding box center [422, 137] width 53 height 13
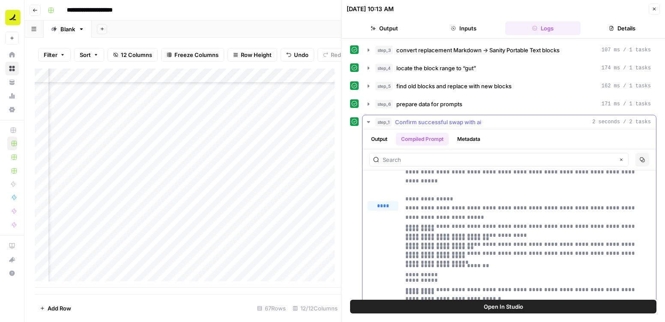
scroll to position [947, 0]
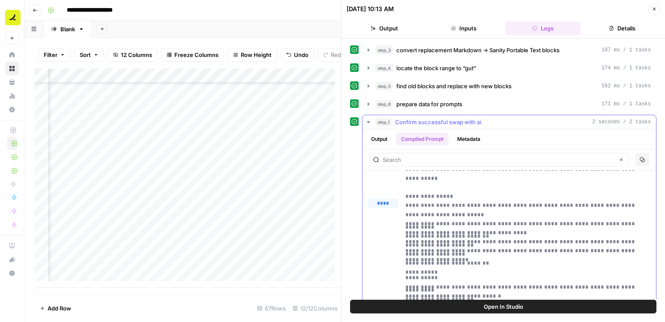
click at [387, 215] on span "****" at bounding box center [386, 215] width 11 height 7
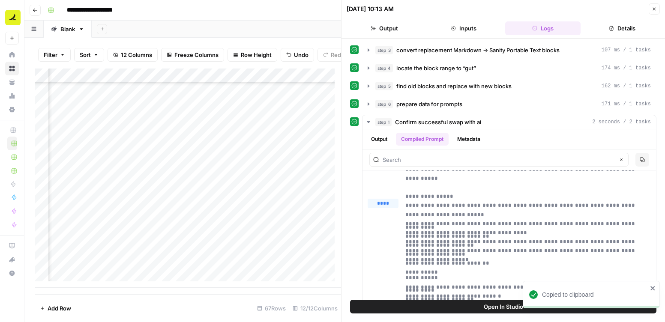
click at [651, 9] on icon "button" at bounding box center [653, 8] width 5 height 5
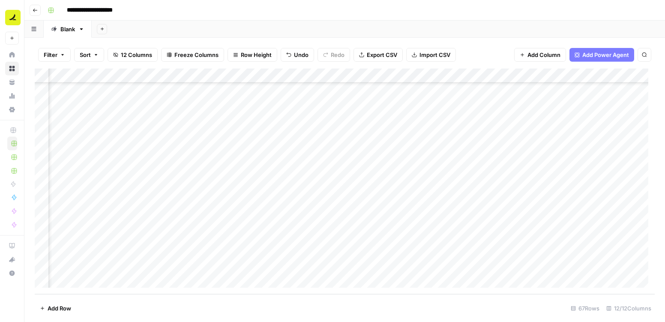
scroll to position [785, 444]
click at [466, 266] on div "Add Column" at bounding box center [345, 182] width 620 height 226
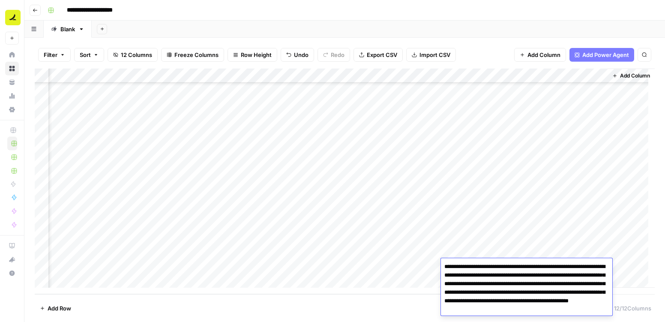
click at [553, 237] on div "Add Column" at bounding box center [345, 182] width 620 height 226
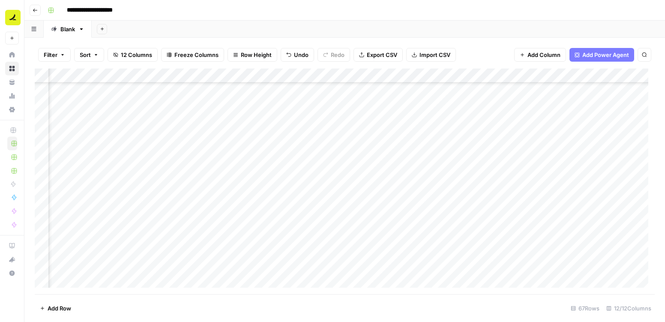
scroll to position [661, 376]
click at [134, 214] on div "Add Column" at bounding box center [345, 182] width 620 height 226
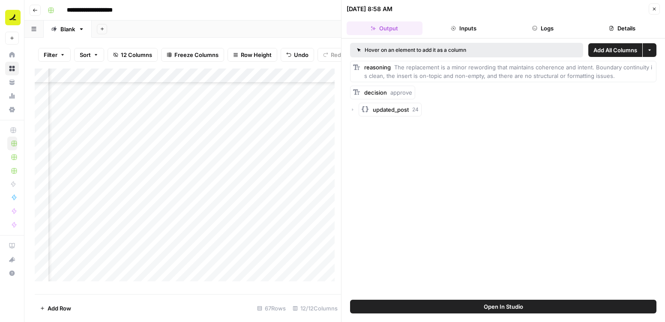
click at [468, 30] on button "Inputs" at bounding box center [464, 28] width 76 height 14
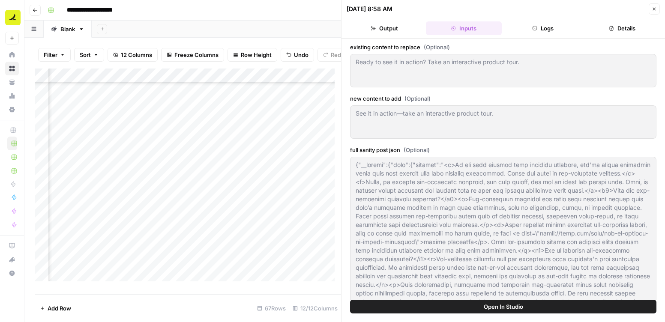
click at [406, 32] on button "Output" at bounding box center [385, 28] width 76 height 14
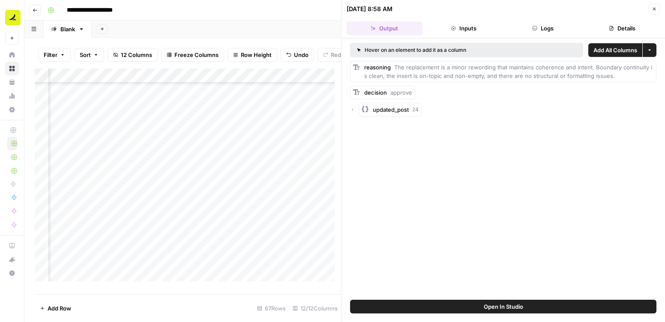
click at [556, 28] on button "Logs" at bounding box center [543, 28] width 76 height 14
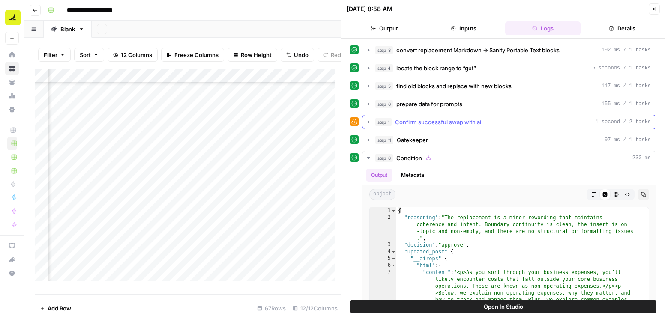
click at [419, 122] on span "Confirm successful swap with ai" at bounding box center [438, 122] width 86 height 9
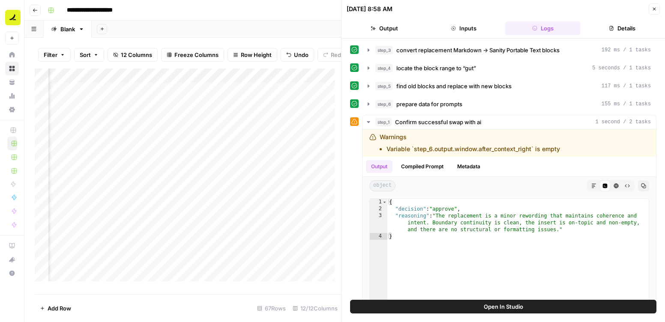
scroll to position [0, 341]
click at [148, 96] on div "Add Column" at bounding box center [188, 178] width 306 height 219
click at [168, 96] on div "Add Column" at bounding box center [188, 178] width 306 height 219
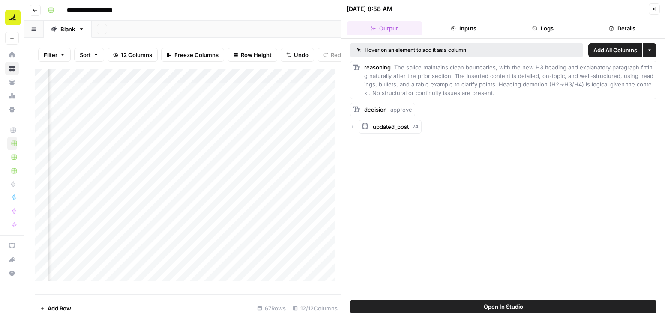
click at [547, 29] on button "Logs" at bounding box center [543, 28] width 76 height 14
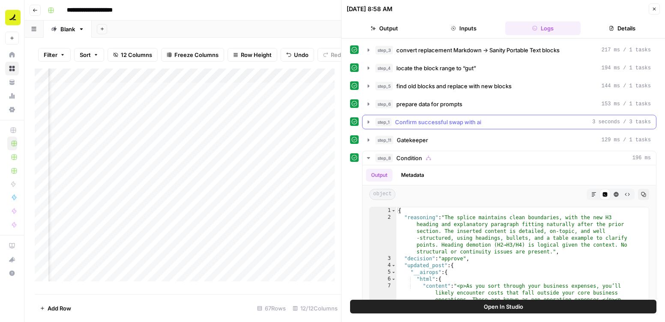
click at [388, 124] on span "step_1" at bounding box center [383, 122] width 16 height 9
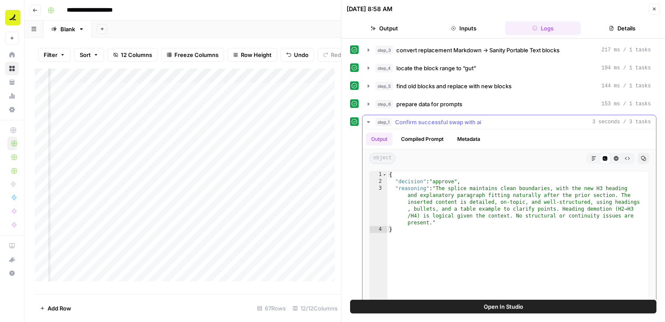
click at [428, 141] on button "Compiled Prompt" at bounding box center [422, 139] width 53 height 13
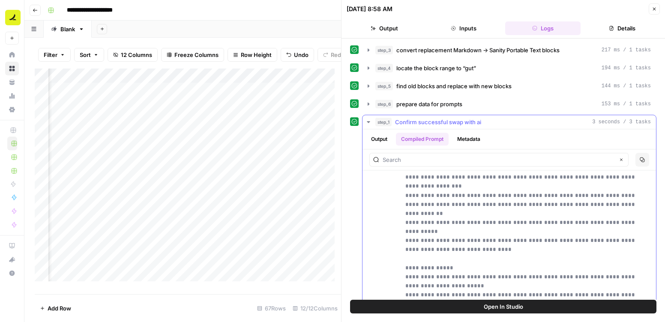
scroll to position [803, 0]
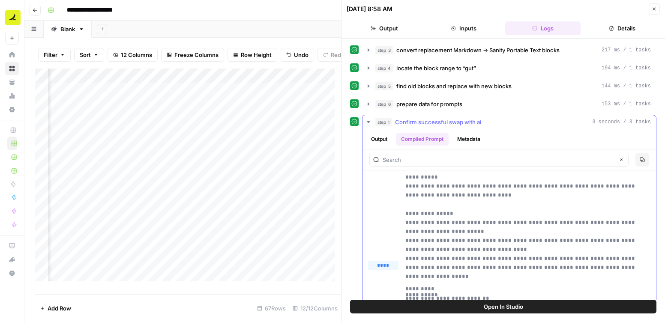
click at [384, 278] on span "****" at bounding box center [386, 277] width 11 height 7
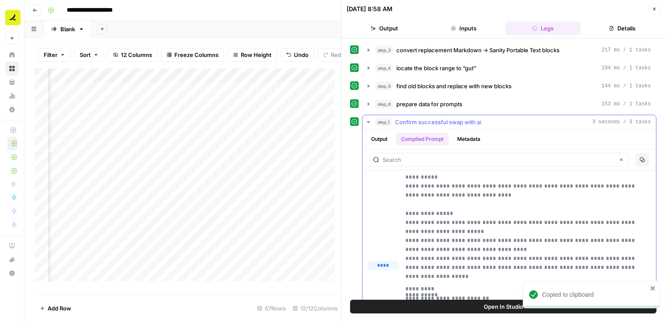
click at [375, 278] on icon "button" at bounding box center [376, 277] width 4 height 4
click at [654, 7] on icon "button" at bounding box center [653, 8] width 5 height 5
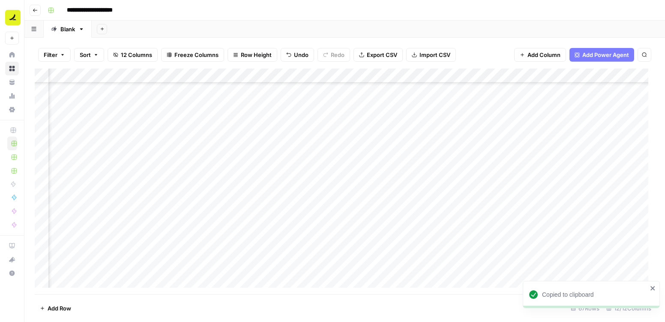
scroll to position [785, 379]
click at [245, 106] on div "Add Column" at bounding box center [345, 182] width 620 height 226
click at [112, 107] on div "Add Column" at bounding box center [345, 182] width 620 height 226
click at [141, 106] on div "Add Column" at bounding box center [345, 182] width 620 height 226
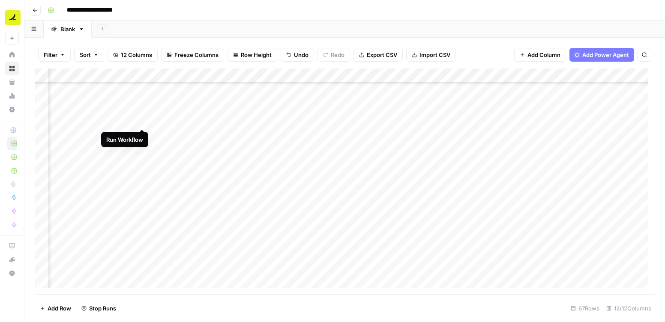
click at [141, 122] on div "Add Column" at bounding box center [345, 182] width 620 height 226
click at [112, 164] on div "Add Column" at bounding box center [345, 182] width 620 height 226
click at [143, 163] on div "Add Column" at bounding box center [345, 182] width 620 height 226
click at [141, 179] on div "Add Column" at bounding box center [345, 182] width 620 height 226
click at [133, 75] on div "Add Column" at bounding box center [345, 182] width 620 height 226
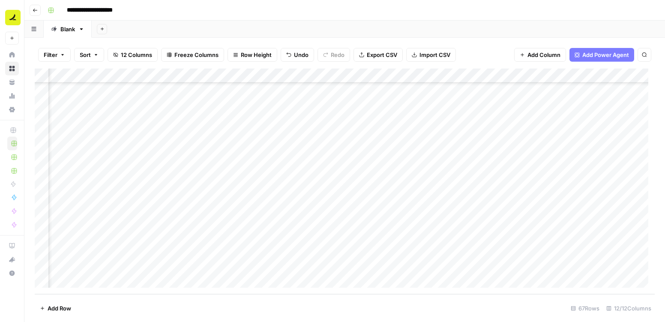
click at [475, 137] on div "Add Column" at bounding box center [345, 182] width 620 height 226
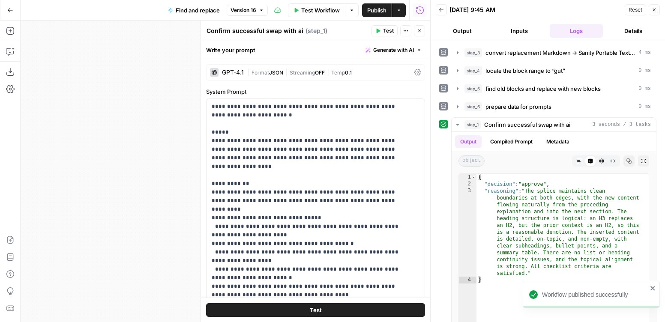
scroll to position [737, 0]
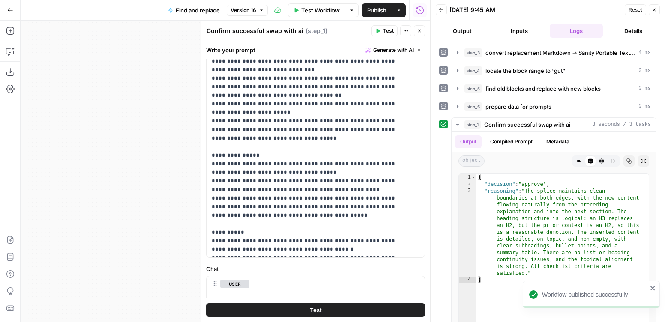
click at [135, 108] on div "**********" at bounding box center [225, 172] width 409 height 302
click at [422, 33] on button "Close" at bounding box center [419, 30] width 11 height 11
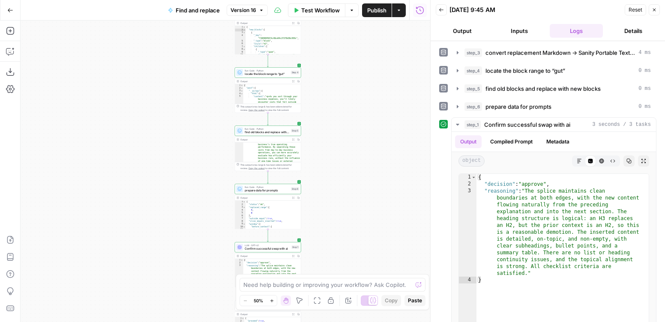
drag, startPoint x: 310, startPoint y: 112, endPoint x: 191, endPoint y: 206, distance: 150.9
click at [191, 206] on div "**********" at bounding box center [225, 172] width 409 height 302
drag, startPoint x: 203, startPoint y: 108, endPoint x: 210, endPoint y: 194, distance: 86.8
click at [210, 199] on div "**********" at bounding box center [225, 172] width 409 height 302
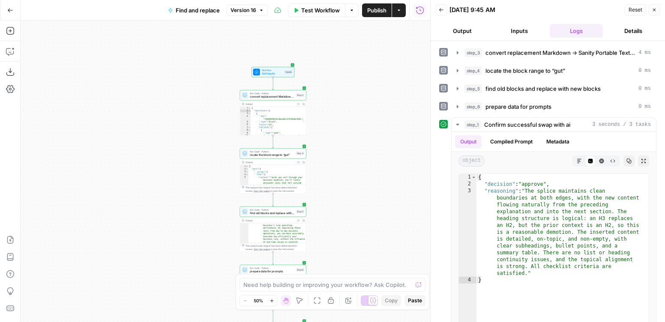
drag, startPoint x: 216, startPoint y: 182, endPoint x: 214, endPoint y: 161, distance: 20.2
click at [214, 161] on div "**********" at bounding box center [225, 172] width 409 height 302
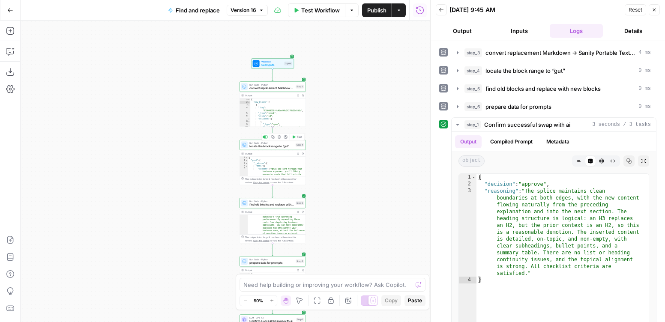
click at [272, 149] on div "Run Code · Python locate the block range to “gut” Step 4 Copy step Delete step …" at bounding box center [272, 145] width 66 height 10
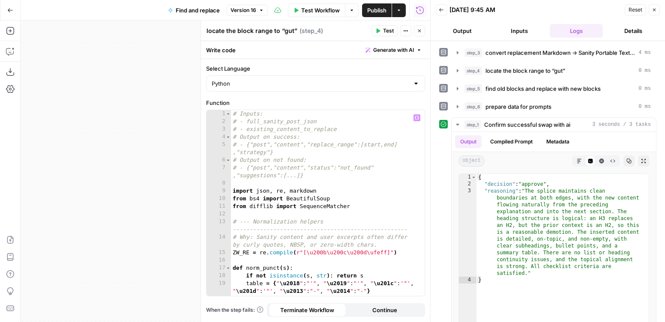
click at [248, 33] on textarea "locate the block range to “gut”" at bounding box center [251, 31] width 91 height 9
click at [420, 31] on icon "button" at bounding box center [419, 31] width 3 height 3
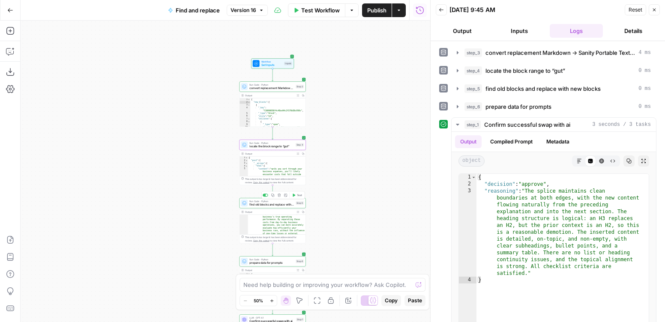
click at [271, 205] on span "find old blocks and replace with new blocks" at bounding box center [271, 205] width 45 height 4
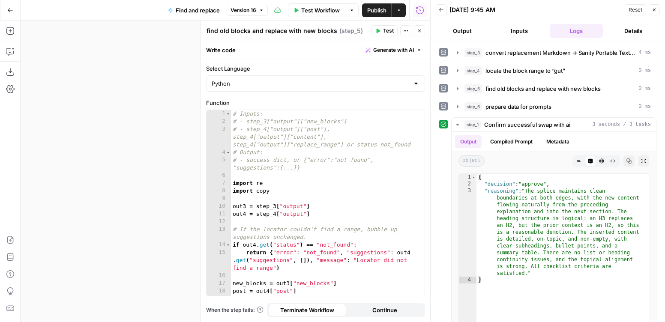
click at [302, 31] on textarea "find old blocks and replace with new blocks" at bounding box center [271, 31] width 131 height 9
click at [421, 29] on icon "button" at bounding box center [419, 30] width 5 height 5
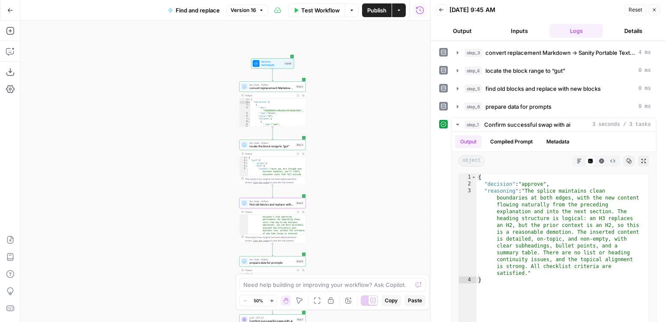
click at [262, 84] on span "Run Code · Python" at bounding box center [271, 84] width 45 height 3
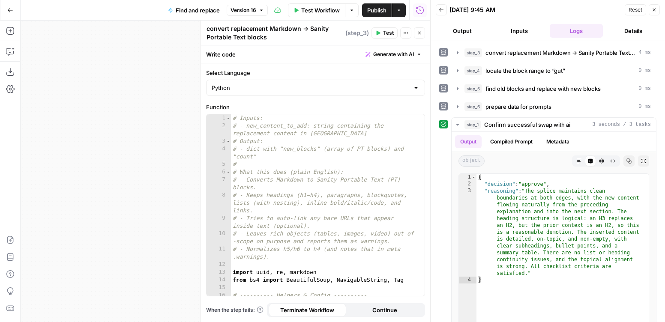
click at [327, 172] on div "# Inputs: # - new_content_to_add: string containing the replacement content in …" at bounding box center [324, 212] width 187 height 197
type textarea "*"
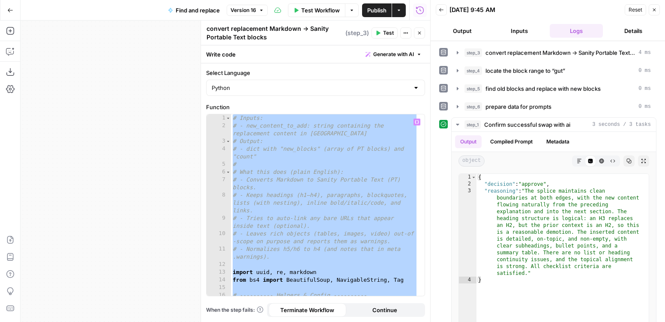
click at [416, 33] on button "Close" at bounding box center [419, 32] width 11 height 11
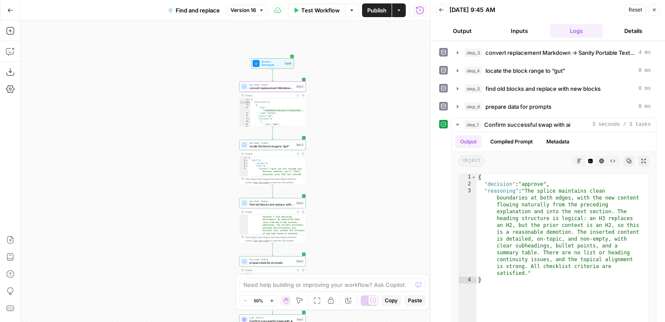
click at [268, 144] on span "locate the block range to “gut”" at bounding box center [271, 146] width 45 height 4
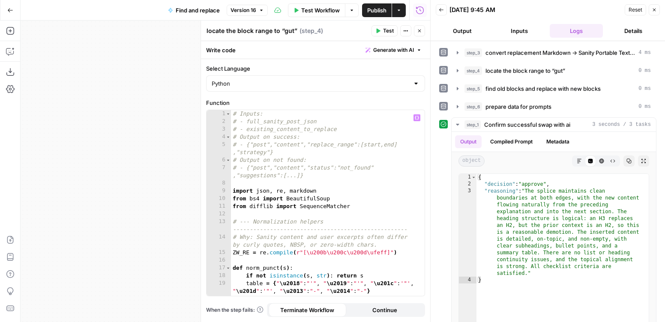
click at [277, 151] on div "# Inputs: # - full_sanity_post_json # - existing_content_to_replace # Output on…" at bounding box center [324, 210] width 187 height 201
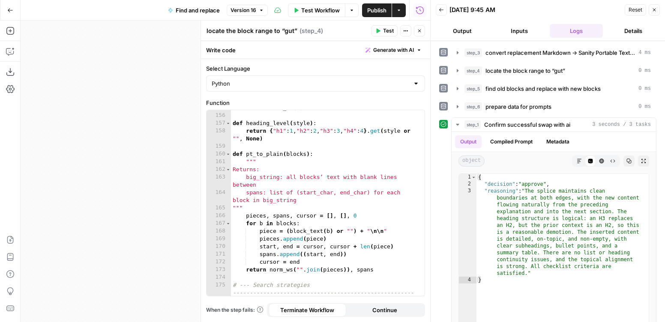
scroll to position [4116, 0]
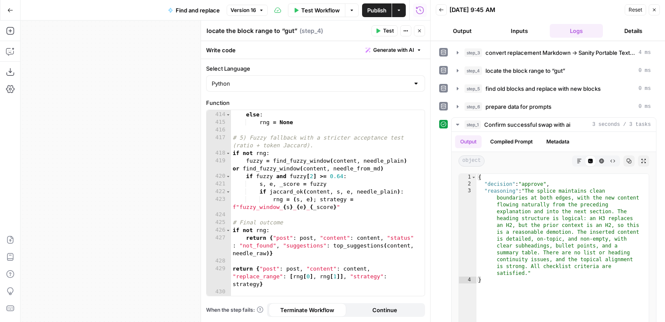
type textarea "**********"
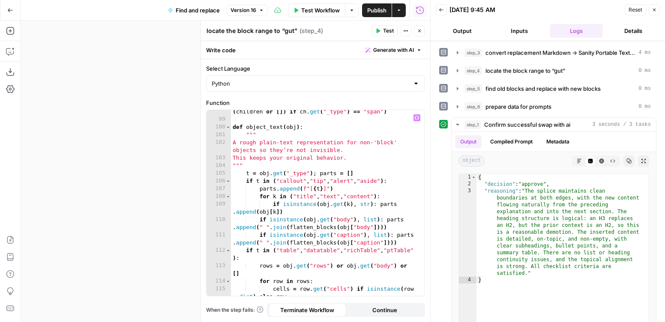
scroll to position [0, 0]
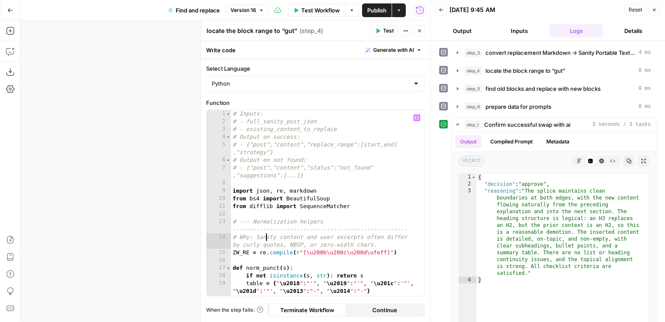
click at [422, 32] on button "Close" at bounding box center [419, 30] width 11 height 11
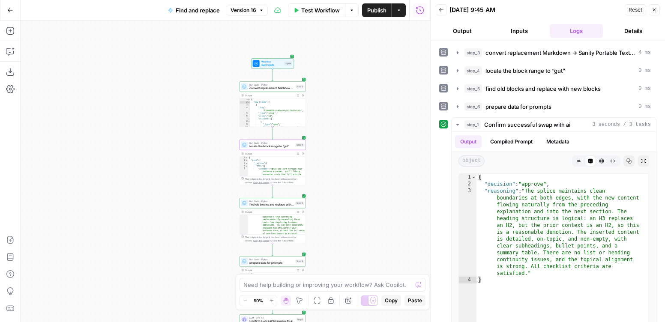
click at [333, 94] on div "**********" at bounding box center [225, 172] width 409 height 302
click at [652, 11] on icon "button" at bounding box center [653, 9] width 5 height 5
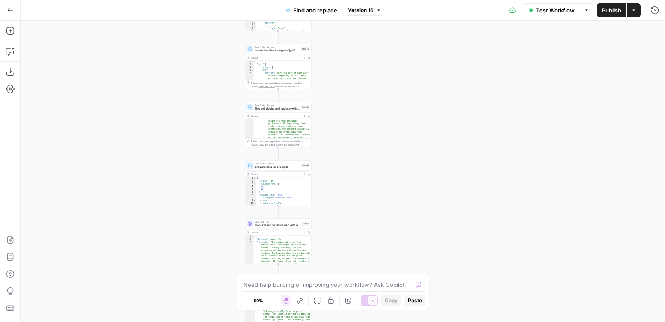
drag, startPoint x: 394, startPoint y: 226, endPoint x: 402, endPoint y: 138, distance: 88.6
click at [400, 132] on div "**********" at bounding box center [343, 172] width 644 height 302
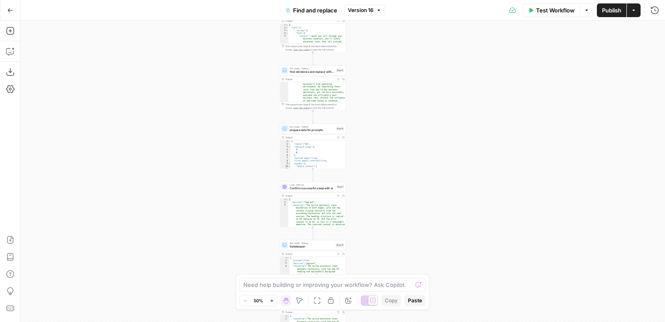
drag, startPoint x: 393, startPoint y: 222, endPoint x: 410, endPoint y: 197, distance: 30.5
click at [410, 197] on div "**********" at bounding box center [343, 172] width 644 height 302
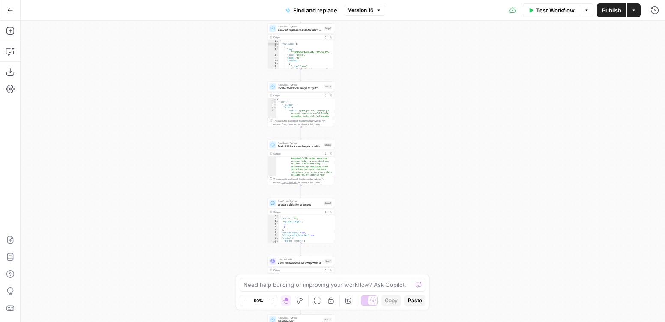
drag, startPoint x: 257, startPoint y: 61, endPoint x: 258, endPoint y: 124, distance: 63.4
click at [245, 135] on div "**********" at bounding box center [343, 172] width 644 height 302
click at [291, 89] on span "locate the block range to “gut”" at bounding box center [300, 88] width 45 height 4
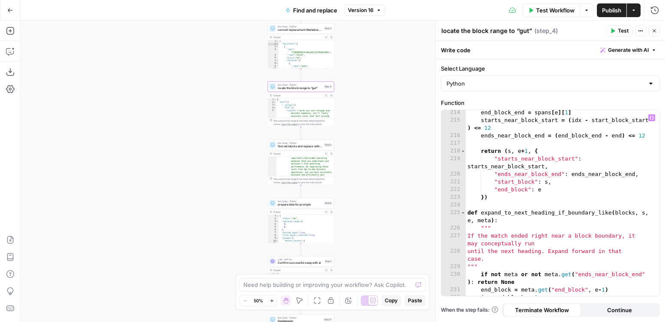
scroll to position [4116, 0]
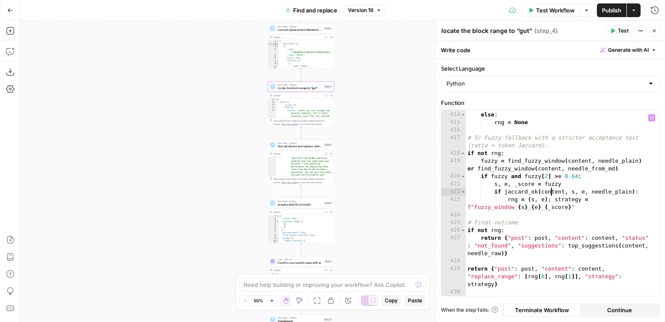
click at [550, 192] on div "strategy = "boundary_to_next_heading" else : rng = None # 5) Fuzzy fallback wit…" at bounding box center [559, 203] width 187 height 201
type textarea "**********"
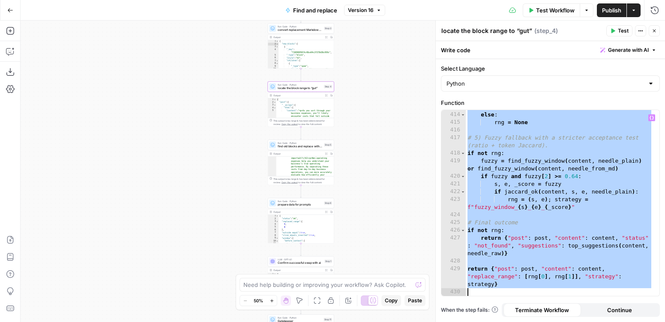
paste textarea
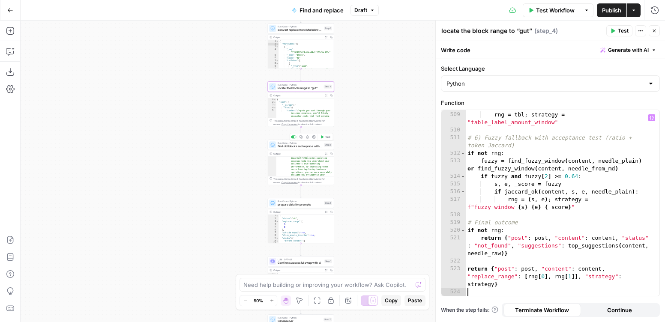
click at [302, 145] on span "find old blocks and replace with new blocks" at bounding box center [300, 146] width 45 height 4
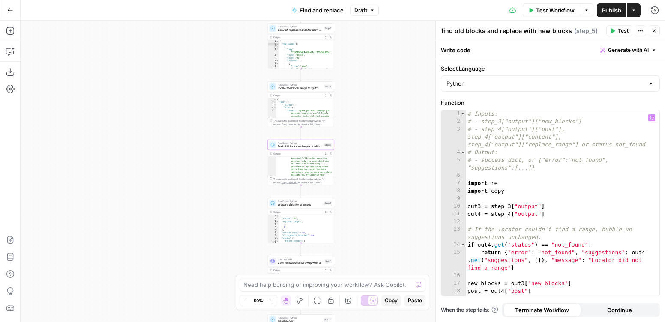
click at [518, 173] on div "# Inputs: # - step_3["output"]["new_blocks"] # - step_4["output"]["post"], step…" at bounding box center [559, 210] width 187 height 201
type textarea "*"
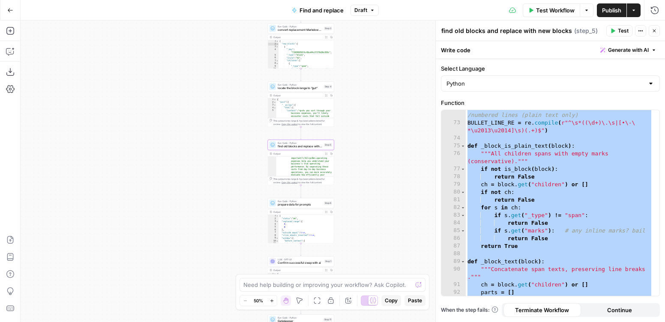
scroll to position [1849, 0]
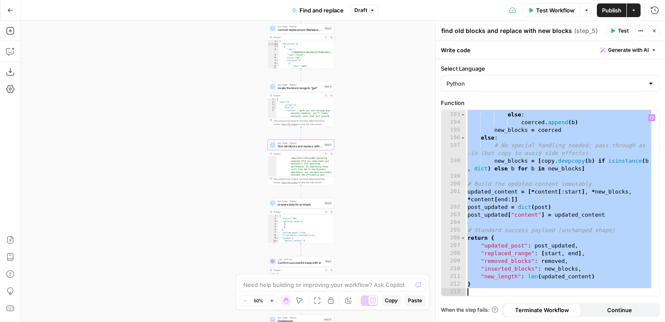
paste textarea
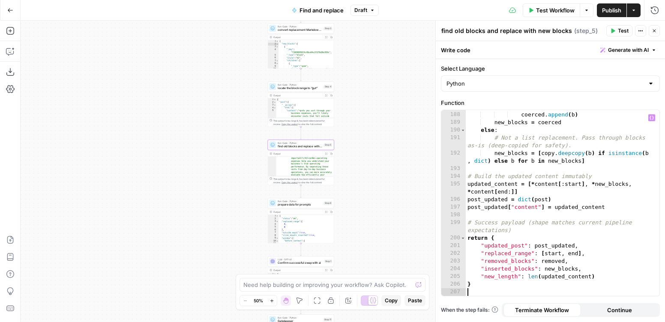
type textarea "*"
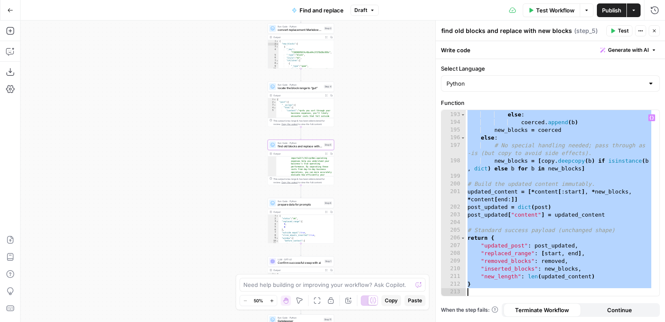
paste textarea
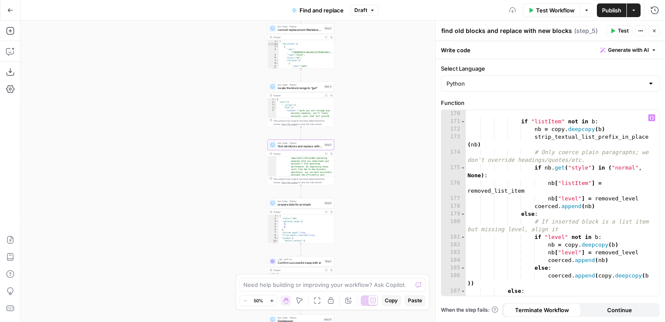
scroll to position [0, 0]
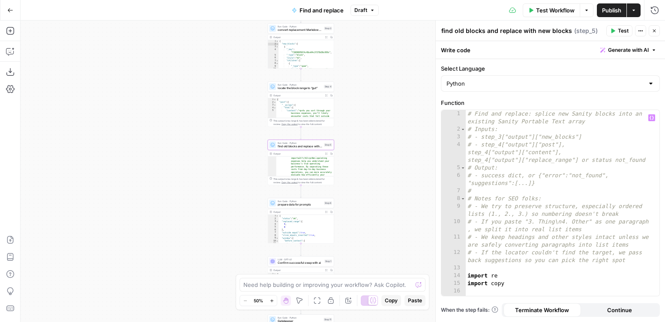
click at [532, 198] on div "# Find and replace: splice new Sanity blocks into an existing Sanity Portable T…" at bounding box center [559, 214] width 187 height 209
click at [591, 202] on div "# Find and replace: splice new Sanity blocks into an existing Sanity Portable T…" at bounding box center [559, 214] width 187 height 209
drag, startPoint x: 550, startPoint y: 200, endPoint x: 490, endPoint y: 201, distance: 59.1
click at [490, 201] on div "# Find and replace: splice new Sanity blocks into an existing Sanity Portable T…" at bounding box center [559, 214] width 187 height 209
type textarea "*******"
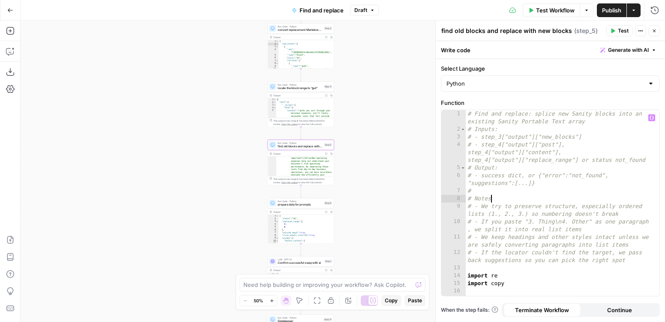
click at [574, 200] on div "# Find and replace: splice new Sanity blocks into an existing Sanity Portable T…" at bounding box center [559, 214] width 187 height 209
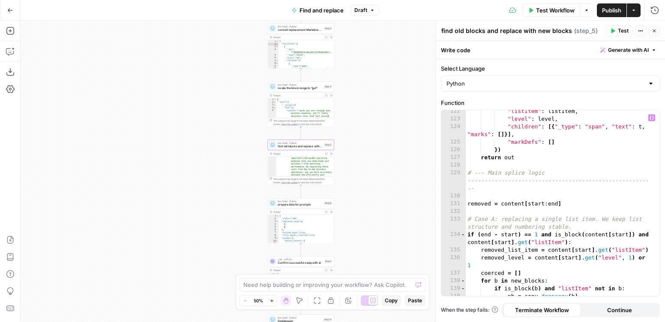
scroll to position [1849, 0]
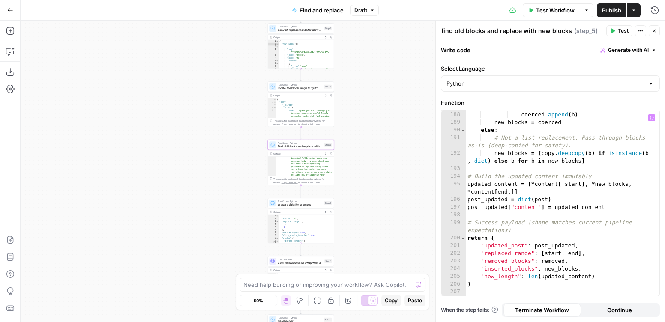
click at [391, 203] on div "**********" at bounding box center [343, 172] width 644 height 302
click at [296, 203] on span "prepare data for prompts" at bounding box center [300, 205] width 45 height 4
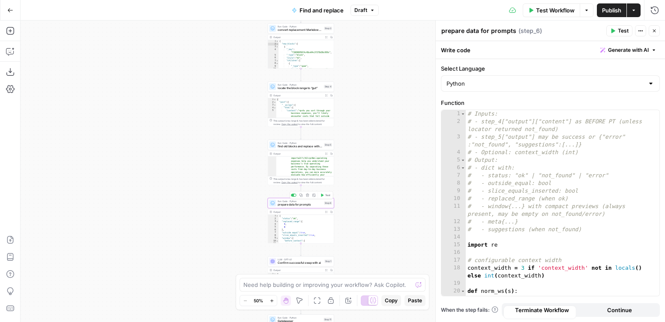
click at [607, 179] on div "# Inputs: # - step_4["output"]["content"] as BEFORE PT (unless locator returned…" at bounding box center [559, 210] width 187 height 201
type textarea "**********"
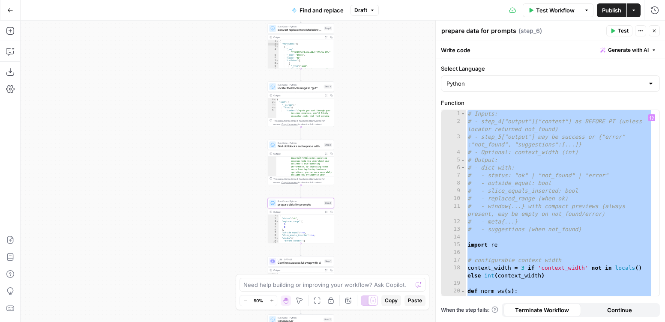
drag, startPoint x: 297, startPoint y: 263, endPoint x: 307, endPoint y: 258, distance: 10.9
click at [297, 263] on span "Confirm successful swap with ai" at bounding box center [300, 263] width 45 height 4
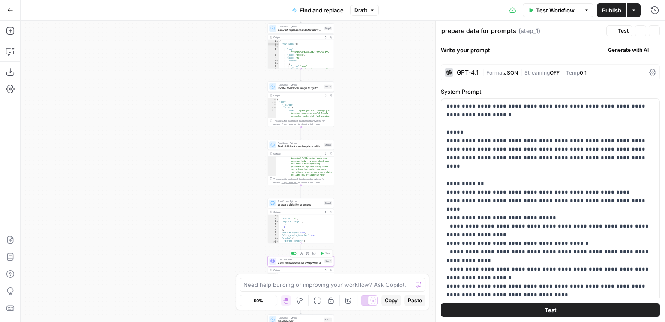
type textarea "Confirm successful swap with ai"
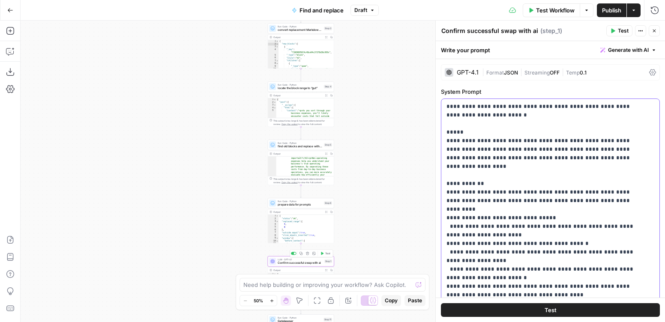
click at [288, 203] on span "prepare data for prompts" at bounding box center [300, 205] width 45 height 4
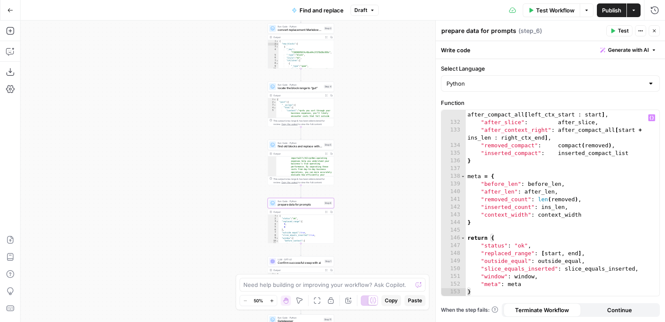
scroll to position [1240, 0]
click at [536, 189] on div ""after_context_left" : after_compact_all [ left_ctx_start : start ] , "after_sl…" at bounding box center [559, 207] width 187 height 209
type textarea "**********"
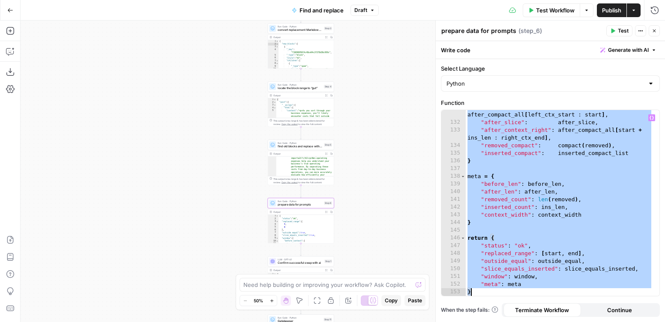
paste textarea
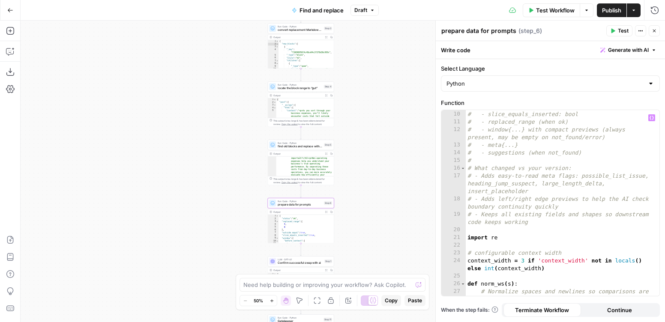
scroll to position [0, 0]
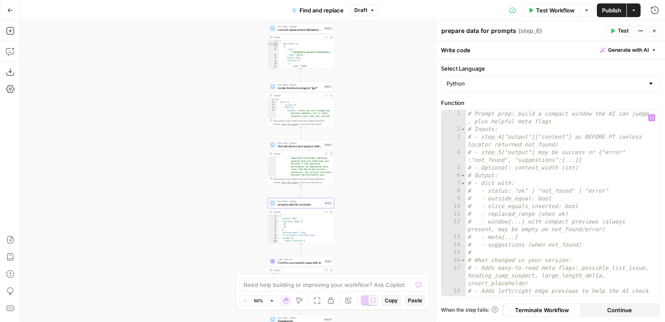
click at [654, 30] on icon "button" at bounding box center [653, 30] width 5 height 5
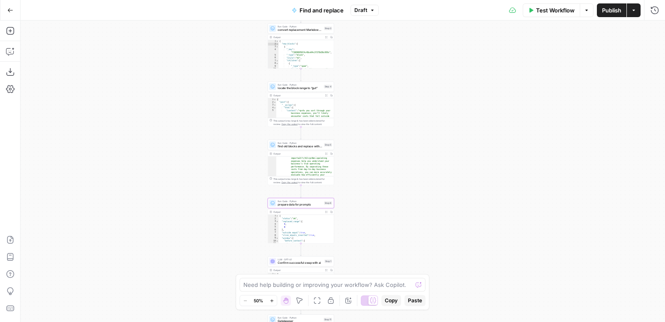
click at [489, 114] on div "**********" at bounding box center [343, 172] width 644 height 302
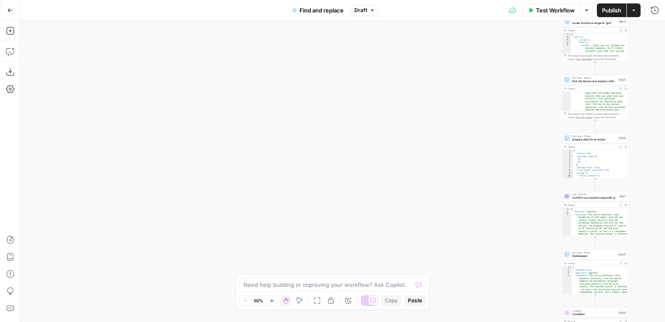
drag, startPoint x: 335, startPoint y: 75, endPoint x: 600, endPoint y: -16, distance: 280.8
click at [600, 0] on html "**********" at bounding box center [332, 161] width 665 height 322
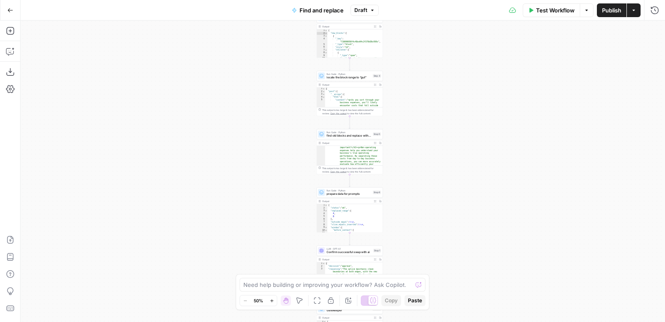
drag, startPoint x: 445, startPoint y: 89, endPoint x: 238, endPoint y: 191, distance: 230.4
click at [237, 194] on div "**********" at bounding box center [343, 172] width 644 height 302
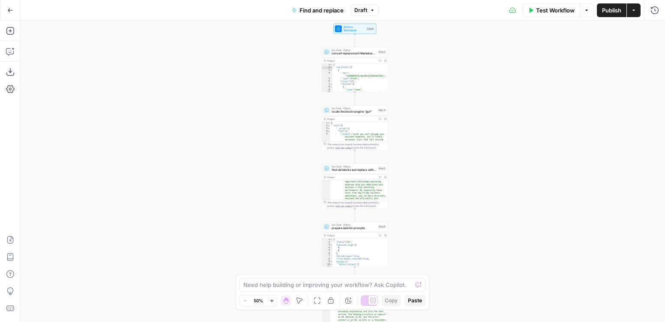
drag, startPoint x: 467, startPoint y: 82, endPoint x: 469, endPoint y: 77, distance: 5.2
click at [469, 77] on div "**********" at bounding box center [343, 172] width 644 height 302
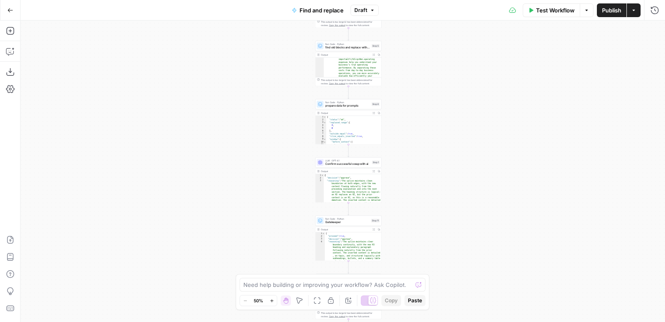
drag, startPoint x: 442, startPoint y: 259, endPoint x: 436, endPoint y: 137, distance: 122.2
click at [436, 137] on div "**********" at bounding box center [343, 172] width 644 height 302
drag, startPoint x: 446, startPoint y: 131, endPoint x: 443, endPoint y: 91, distance: 39.9
click at [444, 96] on div "**********" at bounding box center [343, 172] width 644 height 302
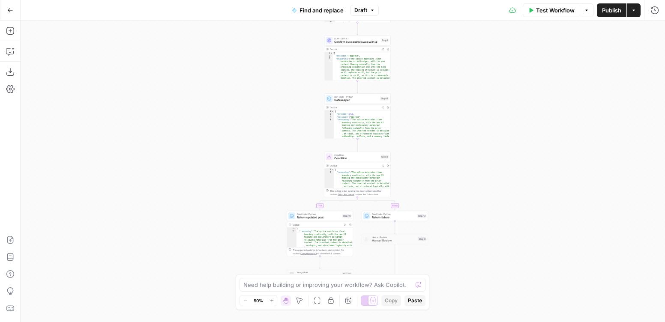
drag, startPoint x: 455, startPoint y: 161, endPoint x: 448, endPoint y: 146, distance: 16.3
click at [450, 143] on div "**********" at bounding box center [343, 172] width 644 height 302
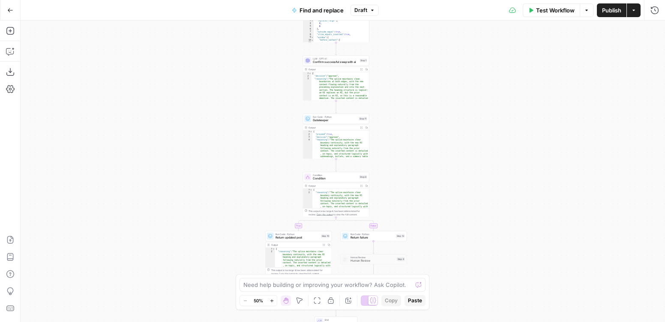
drag, startPoint x: 445, startPoint y: 246, endPoint x: 430, endPoint y: 351, distance: 106.1
click at [430, 322] on html "**********" at bounding box center [332, 161] width 665 height 322
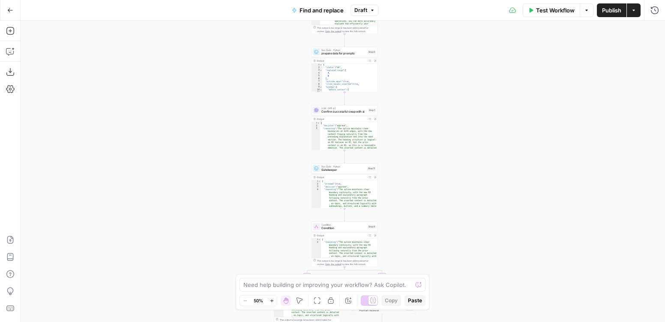
drag, startPoint x: 434, startPoint y: 114, endPoint x: 444, endPoint y: 174, distance: 60.8
click at [444, 174] on div "**********" at bounding box center [343, 172] width 644 height 302
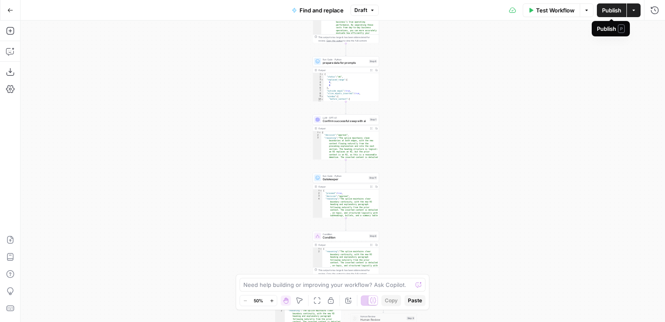
click at [610, 12] on span "Publish" at bounding box center [611, 10] width 19 height 9
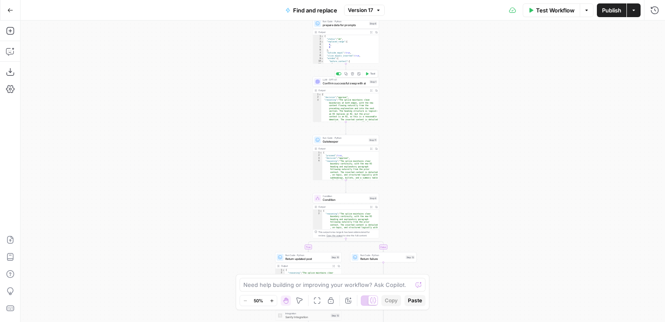
click at [338, 83] on span "Confirm successful swap with ai" at bounding box center [345, 83] width 45 height 4
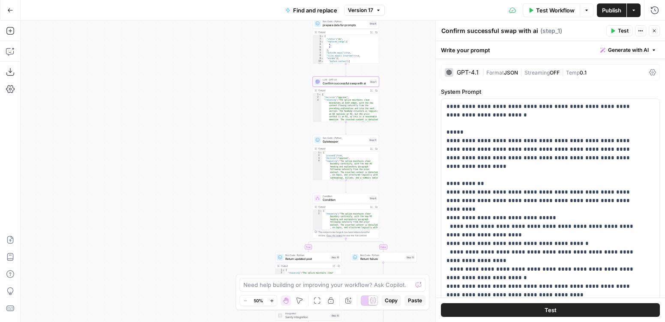
click at [654, 30] on icon "button" at bounding box center [653, 30] width 5 height 5
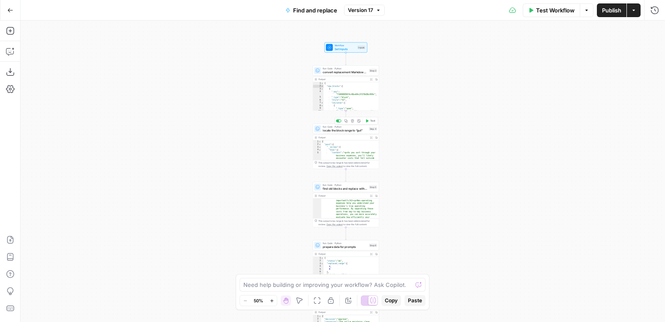
click at [330, 130] on span "locate the block range to “gut”" at bounding box center [345, 130] width 45 height 4
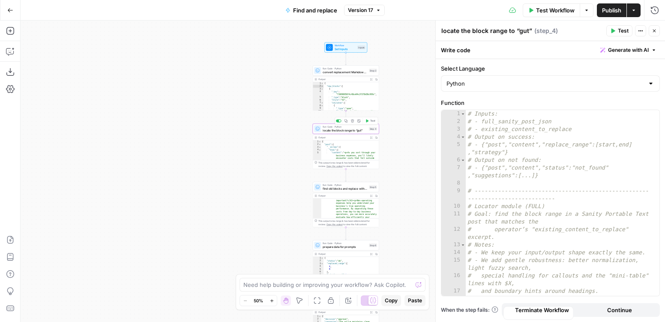
click at [520, 147] on div "# Inputs: # - full_sanity_post_json # - existing_content_to_replace # Output on…" at bounding box center [559, 214] width 187 height 209
type textarea "**********"
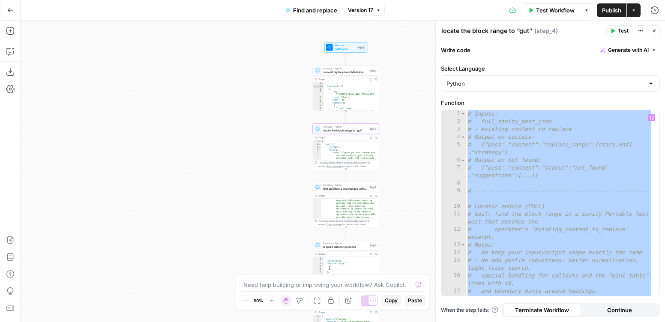
click at [254, 111] on div "**********" at bounding box center [343, 172] width 644 height 302
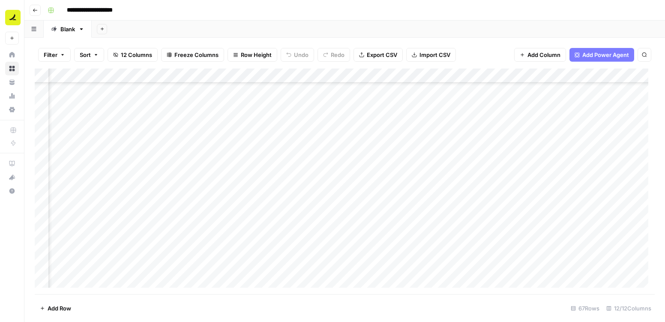
scroll to position [774, 359]
click at [161, 114] on div "Add Column" at bounding box center [345, 182] width 620 height 226
click at [161, 132] on div "Add Column" at bounding box center [345, 182] width 620 height 226
click at [163, 174] on div "Add Column" at bounding box center [345, 182] width 620 height 226
click at [161, 190] on div "Add Column" at bounding box center [345, 182] width 620 height 226
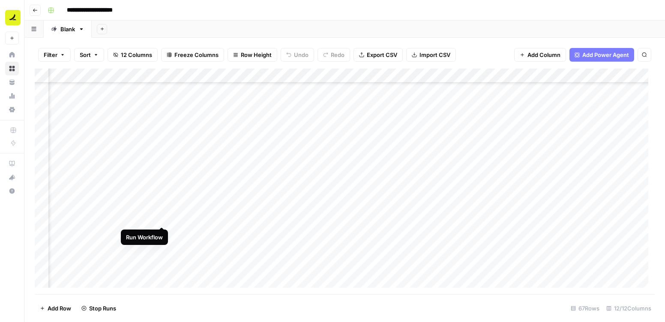
click at [161, 219] on div "Add Column" at bounding box center [345, 182] width 620 height 226
click at [161, 237] on div "Add Column" at bounding box center [345, 182] width 620 height 226
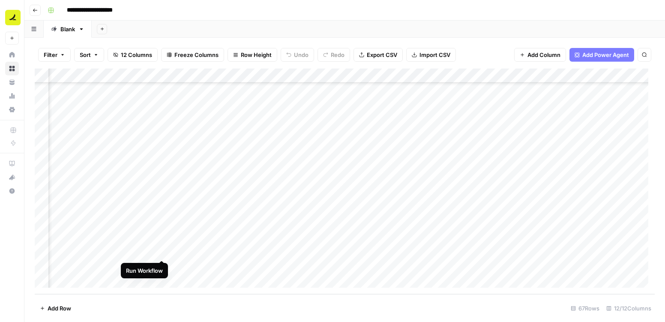
click at [162, 252] on div "Add Column" at bounding box center [345, 182] width 620 height 226
click at [161, 265] on div "Add Column" at bounding box center [345, 182] width 620 height 226
drag, startPoint x: 211, startPoint y: 110, endPoint x: 558, endPoint y: 268, distance: 380.9
click at [558, 268] on div "Add Column" at bounding box center [345, 182] width 620 height 226
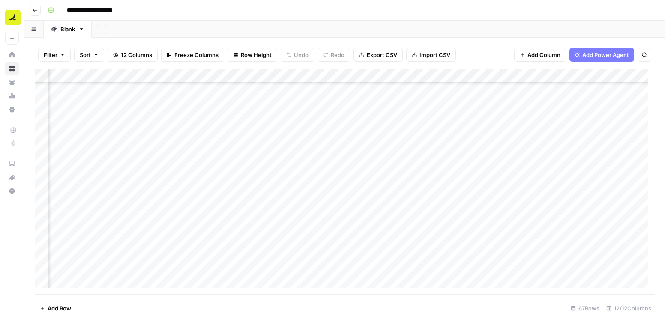
scroll to position [761, 359]
click at [505, 136] on div "Add Column" at bounding box center [345, 182] width 620 height 226
click at [560, 140] on div "Add Column" at bounding box center [345, 182] width 620 height 226
